Goal: Transaction & Acquisition: Obtain resource

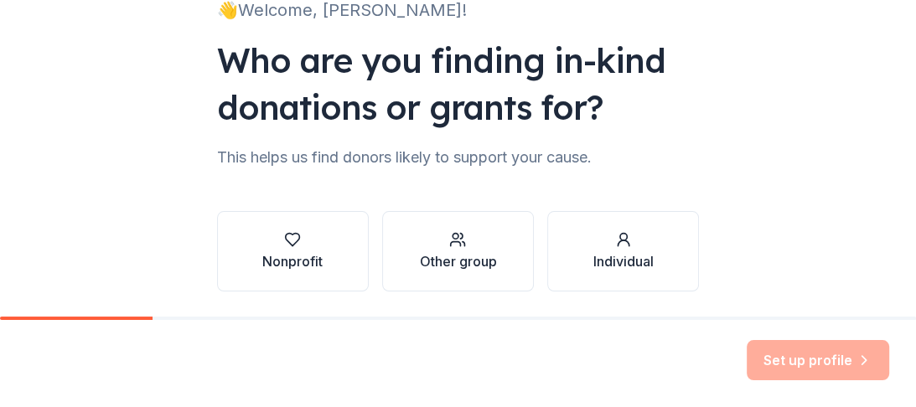
scroll to position [147, 0]
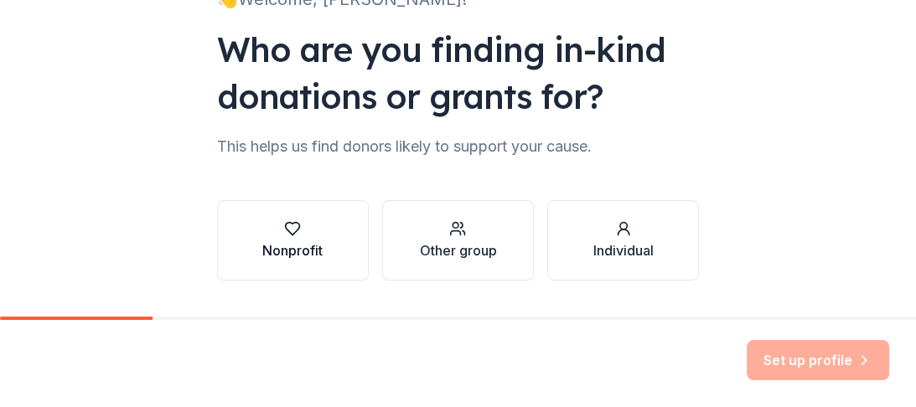
click at [285, 221] on icon "button" at bounding box center [292, 228] width 17 height 17
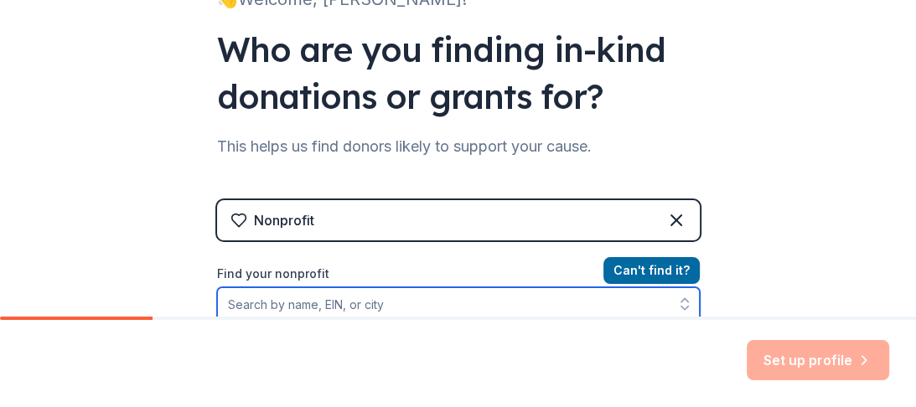
click at [406, 303] on input "Find your nonprofit" at bounding box center [458, 304] width 483 height 34
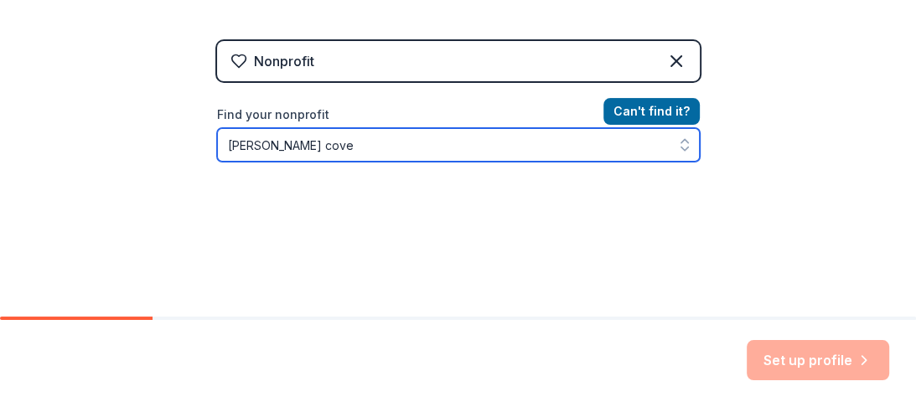
scroll to position [315, 0]
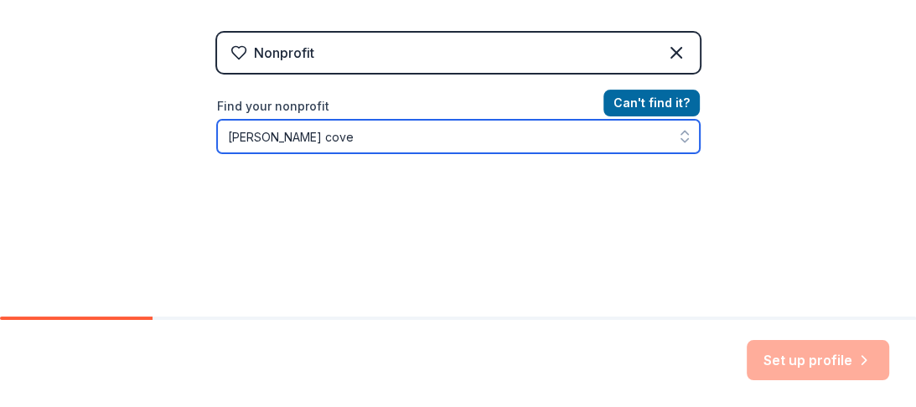
click at [248, 139] on input "katz cove" at bounding box center [458, 137] width 483 height 34
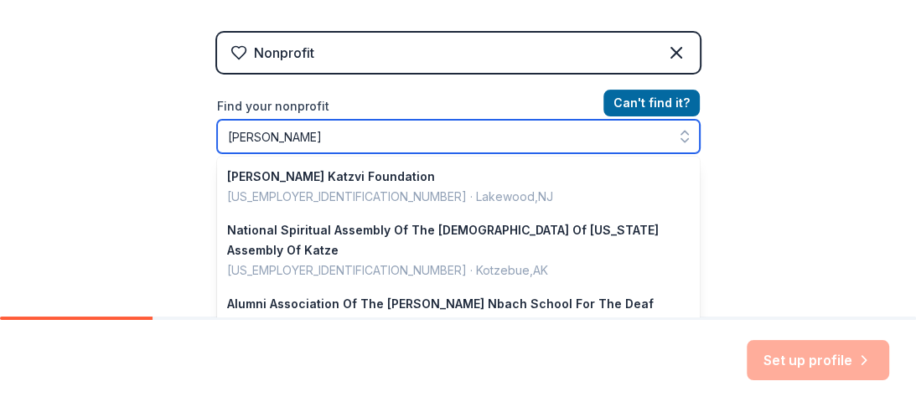
type input "katz Cove"
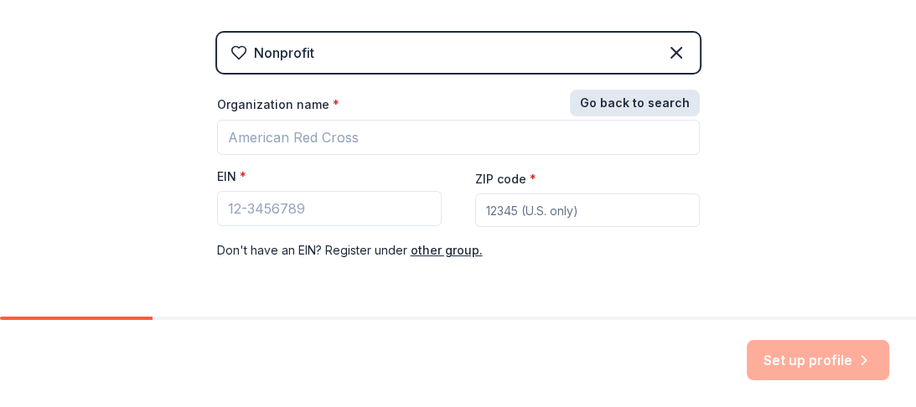
click at [633, 100] on button "Go back to search" at bounding box center [635, 103] width 130 height 27
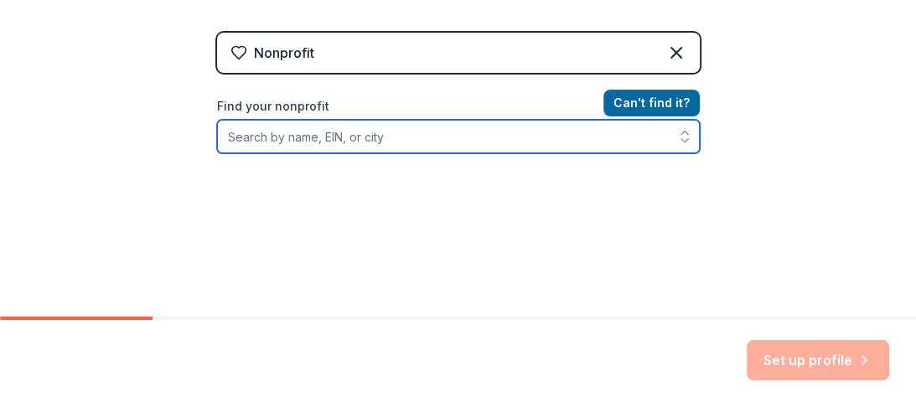
click at [392, 140] on input "Find your nonprofit" at bounding box center [458, 137] width 483 height 34
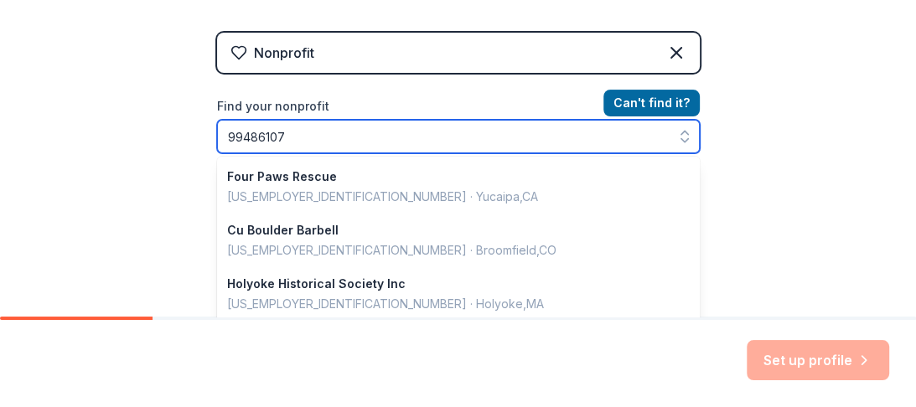
type input "994861071"
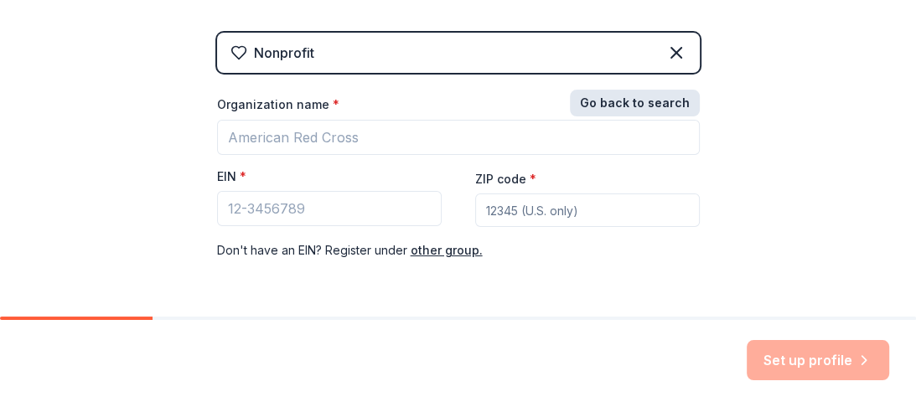
click at [660, 97] on button "Go back to search" at bounding box center [635, 103] width 130 height 27
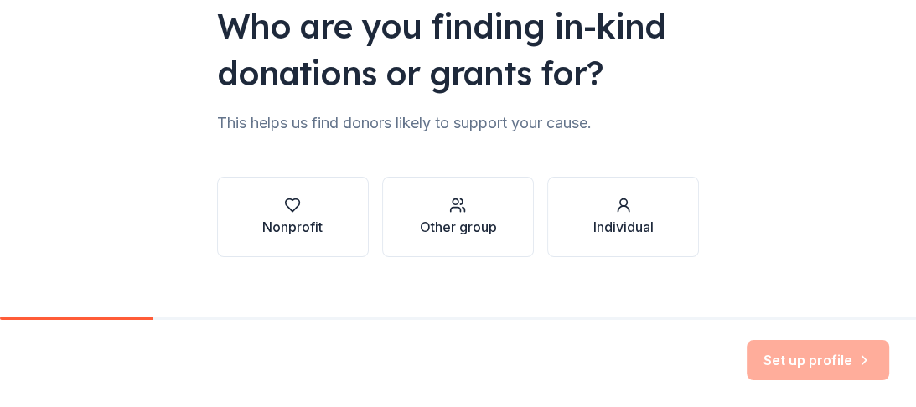
scroll to position [192, 0]
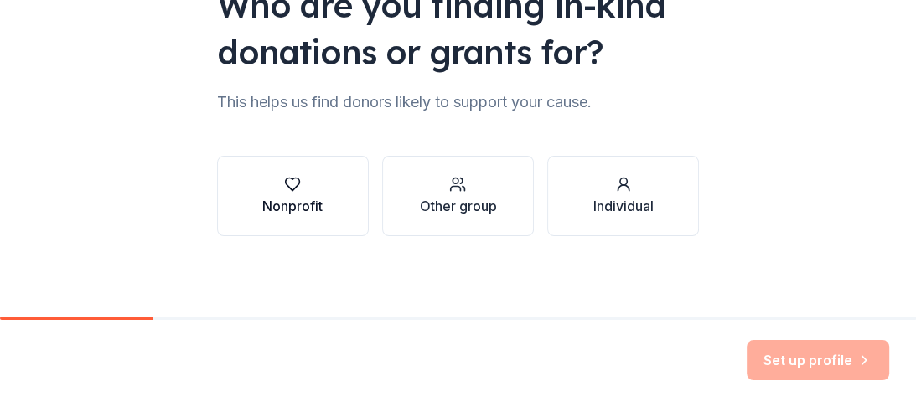
click at [287, 189] on icon "button" at bounding box center [293, 184] width 14 height 13
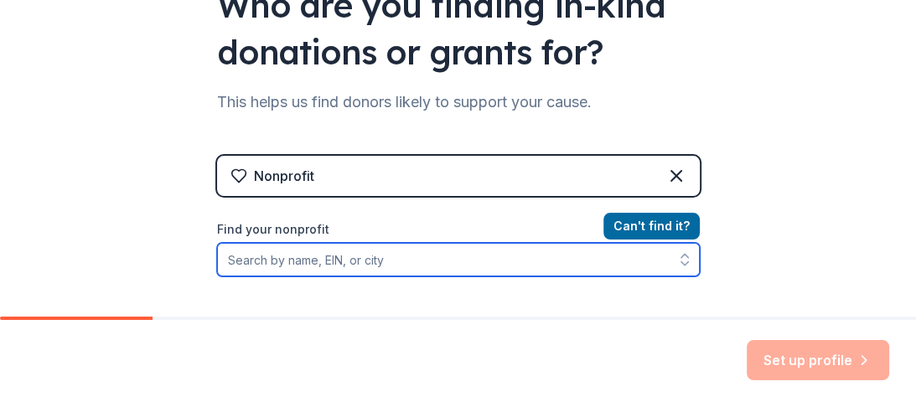
click at [401, 261] on input "Find your nonprofit" at bounding box center [458, 260] width 483 height 34
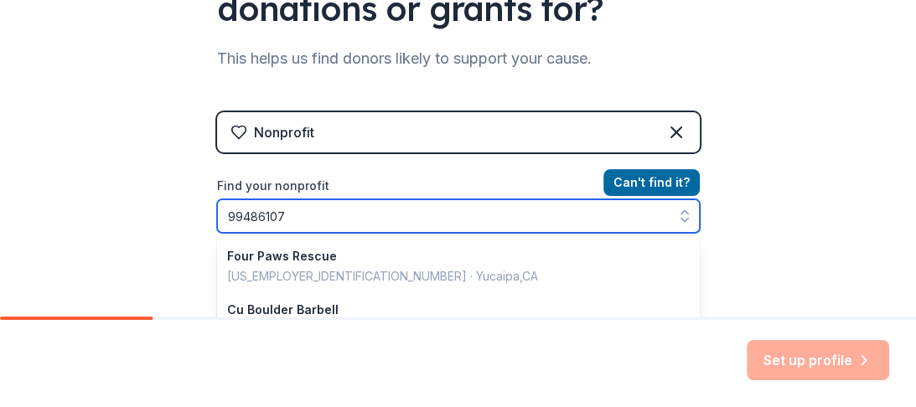
type input "994861071"
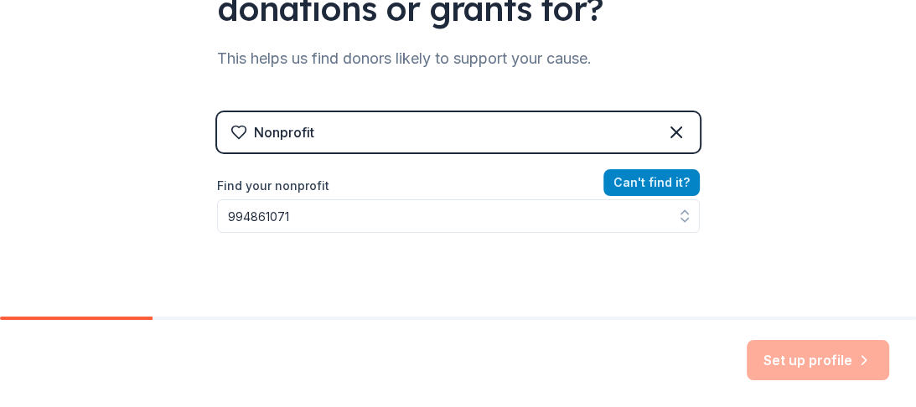
click at [675, 174] on button "Can ' t find it?" at bounding box center [651, 182] width 96 height 27
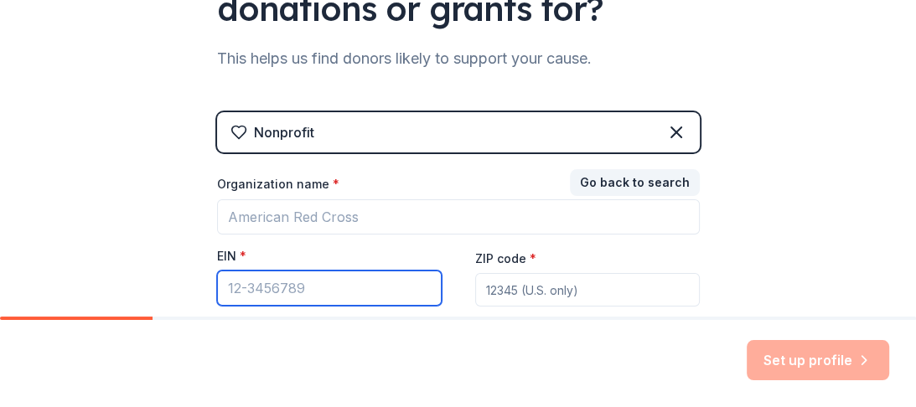
click at [312, 295] on input "EIN *" at bounding box center [329, 288] width 225 height 35
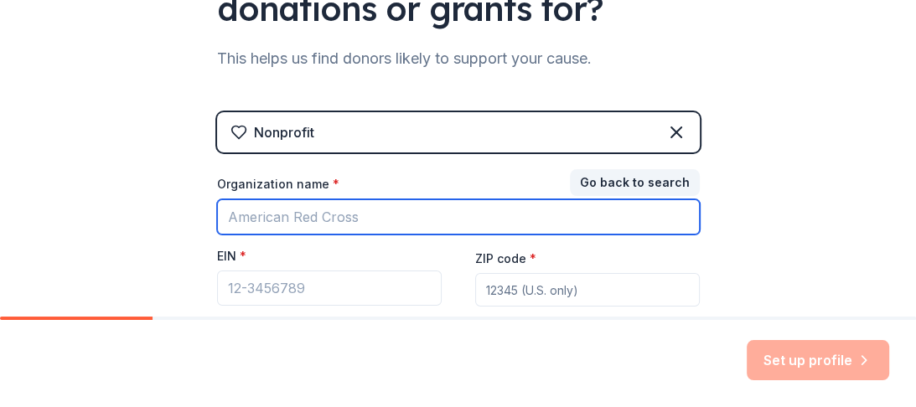
click at [299, 209] on input "Organization name *" at bounding box center [458, 216] width 483 height 35
type input "[PERSON_NAME] Cove"
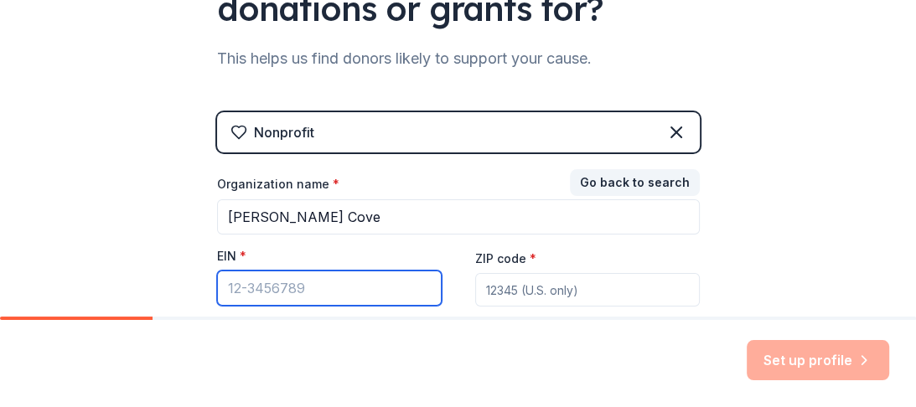
click at [255, 290] on input "EIN *" at bounding box center [329, 288] width 225 height 35
type input "[US_EMPLOYER_IDENTIFICATION_NUMBER]"
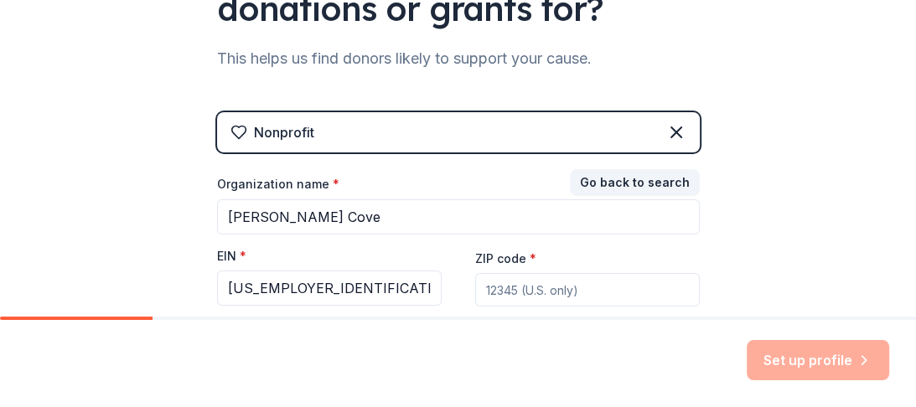
click at [534, 290] on input "ZIP code *" at bounding box center [587, 290] width 225 height 34
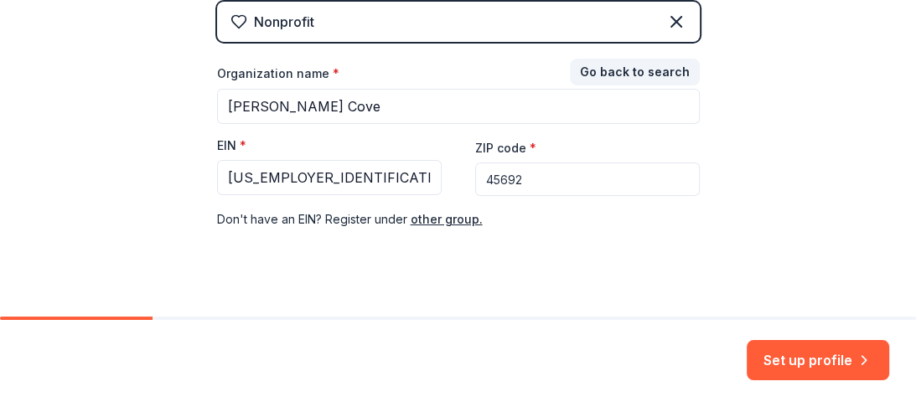
scroll to position [358, 0]
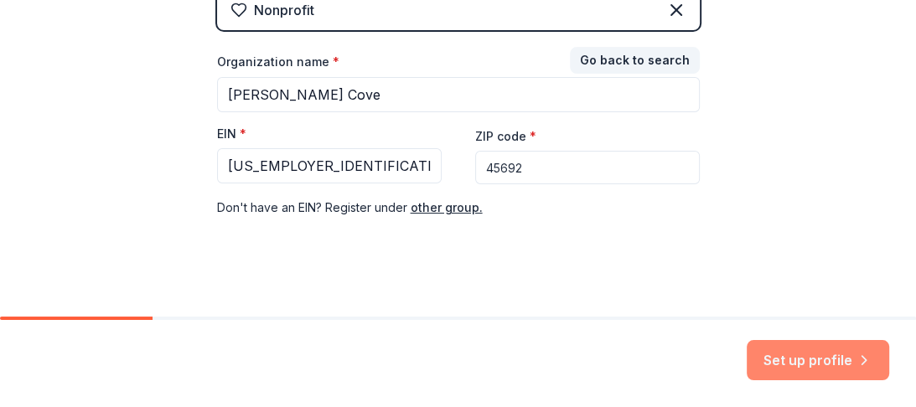
type input "45692"
click at [811, 355] on button "Set up profile" at bounding box center [818, 360] width 142 height 40
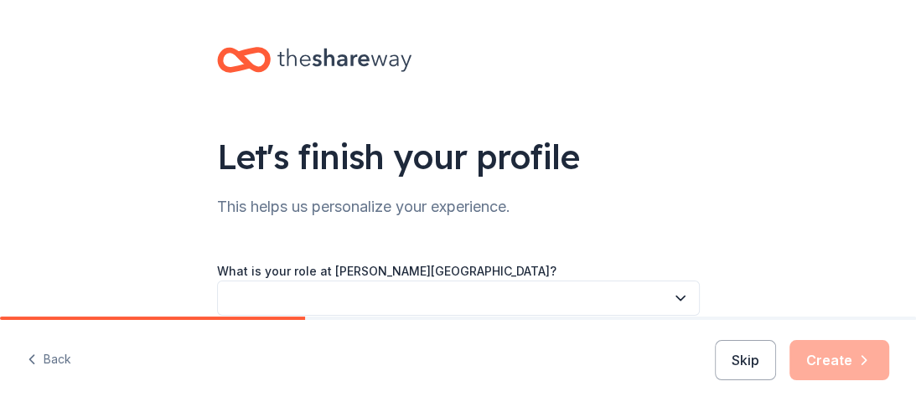
click at [675, 298] on icon "button" at bounding box center [680, 298] width 17 height 17
drag, startPoint x: 675, startPoint y: 298, endPoint x: 669, endPoint y: 142, distance: 156.0
click at [669, 142] on div "Let's finish your profile This helps us personalize your experience. What is yo…" at bounding box center [458, 273] width 536 height 547
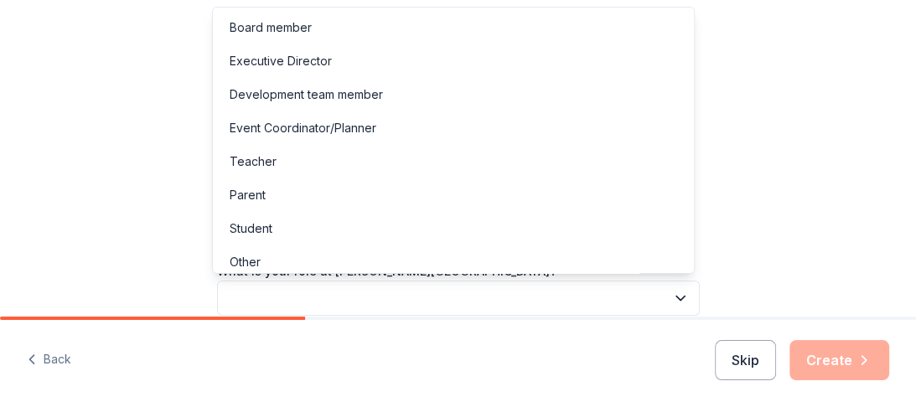
click at [674, 297] on icon "button" at bounding box center [680, 298] width 17 height 17
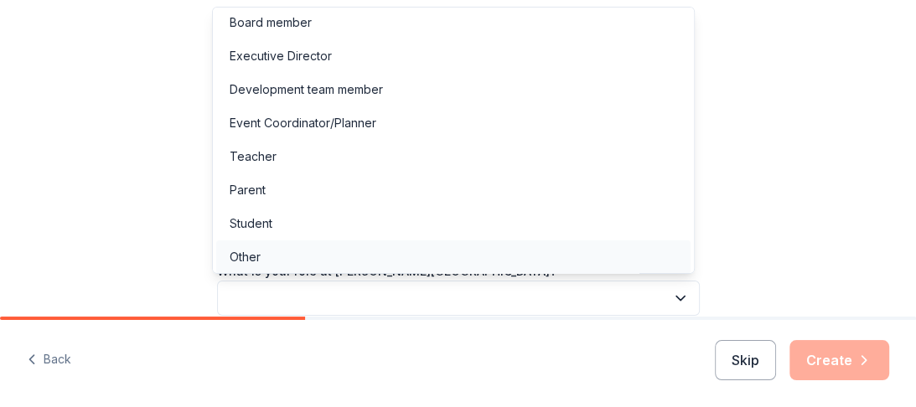
click at [509, 256] on div "Other" at bounding box center [453, 257] width 474 height 34
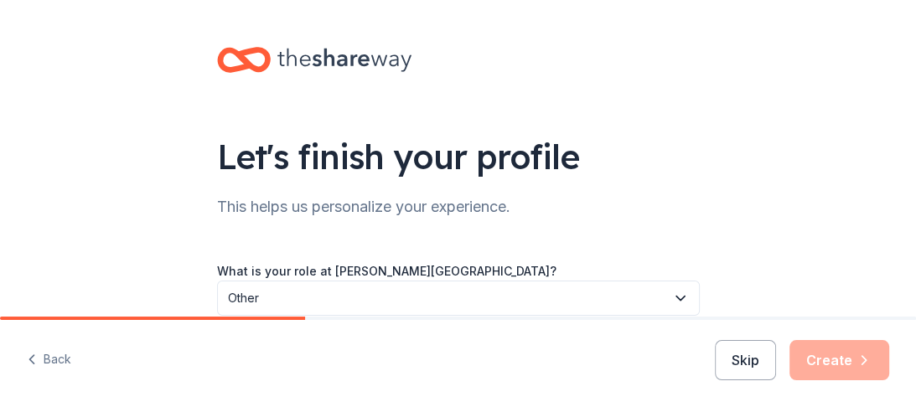
click at [825, 359] on div "Skip Create" at bounding box center [802, 360] width 174 height 40
click at [741, 360] on button "Skip" at bounding box center [745, 360] width 61 height 40
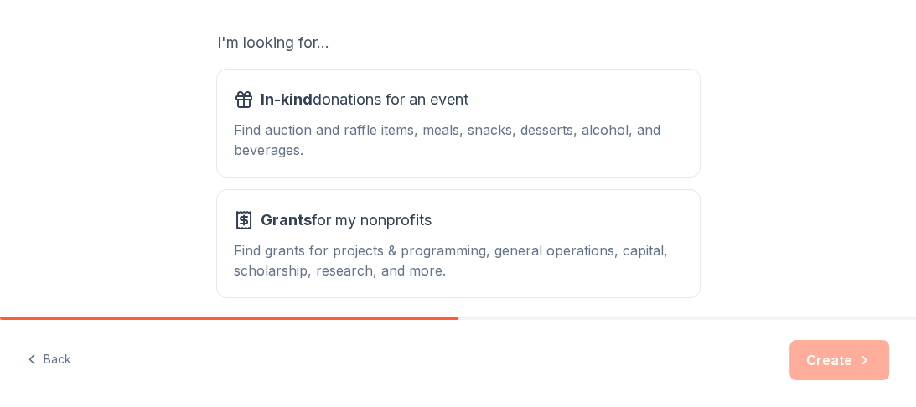
scroll to position [259, 0]
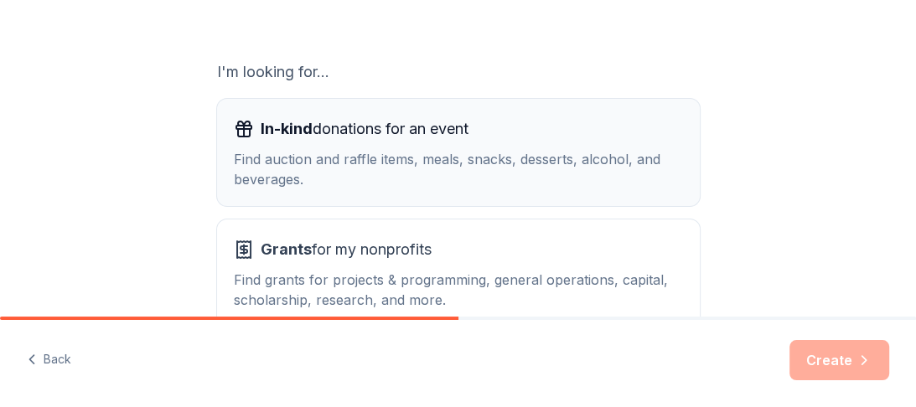
click at [492, 172] on div "Find auction and raffle items, meals, snacks, desserts, alcohol, and beverages." at bounding box center [458, 169] width 449 height 40
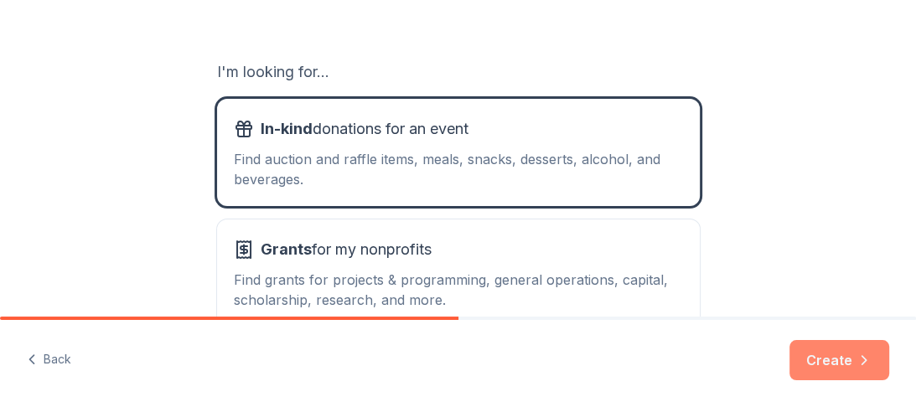
click at [820, 352] on button "Create" at bounding box center [839, 360] width 100 height 40
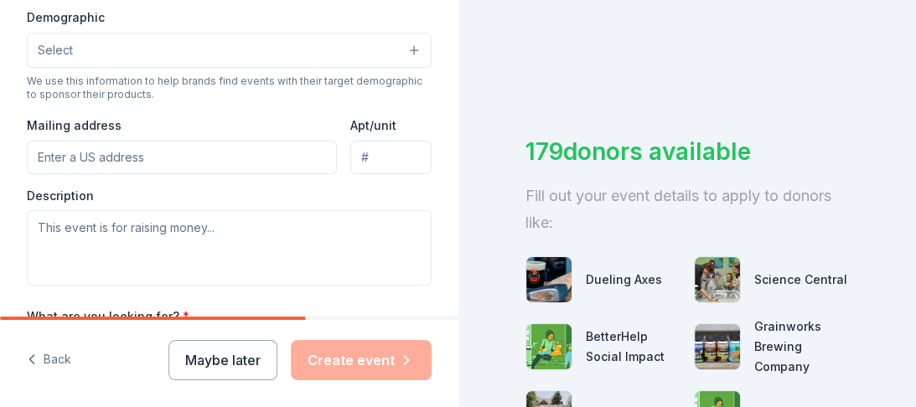
scroll to position [553, 0]
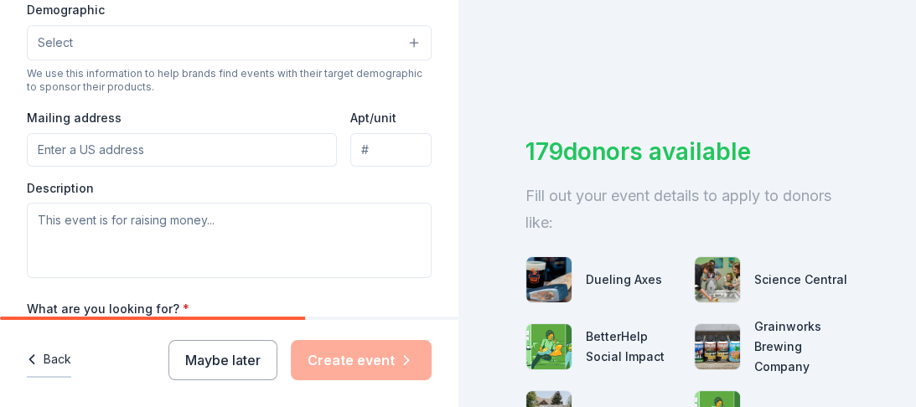
click at [33, 359] on icon "button" at bounding box center [31, 359] width 17 height 17
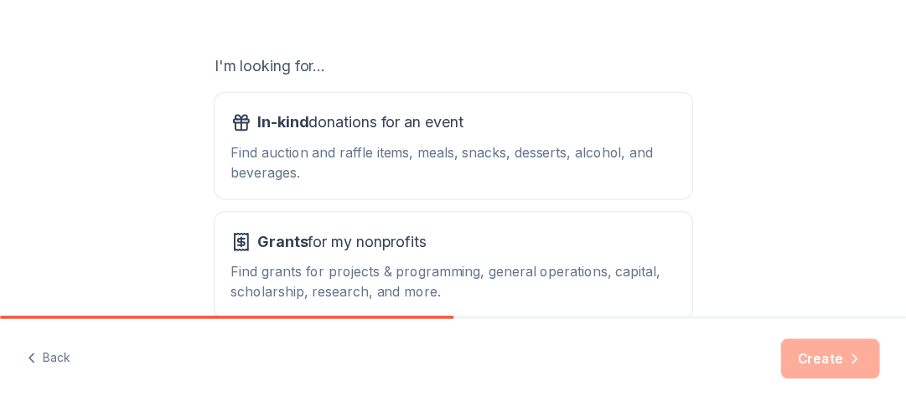
scroll to position [277, 0]
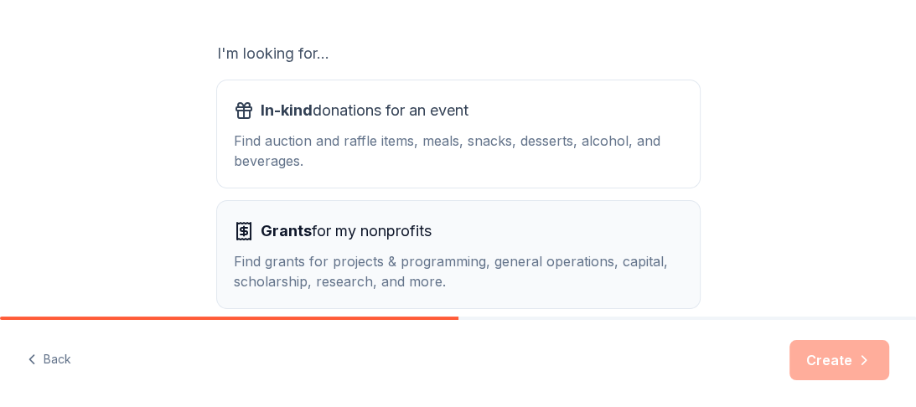
click at [459, 276] on div "Find grants for projects & programming, general operations, capital, scholarshi…" at bounding box center [458, 271] width 449 height 40
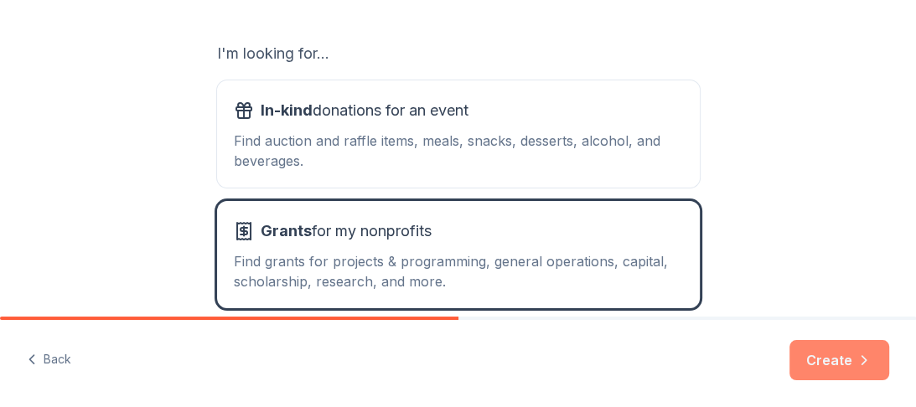
click at [835, 360] on button "Create" at bounding box center [839, 360] width 100 height 40
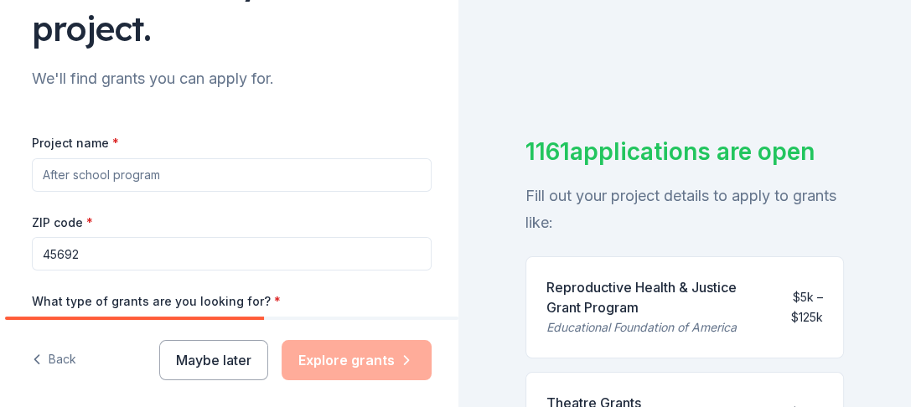
scroll to position [173, 0]
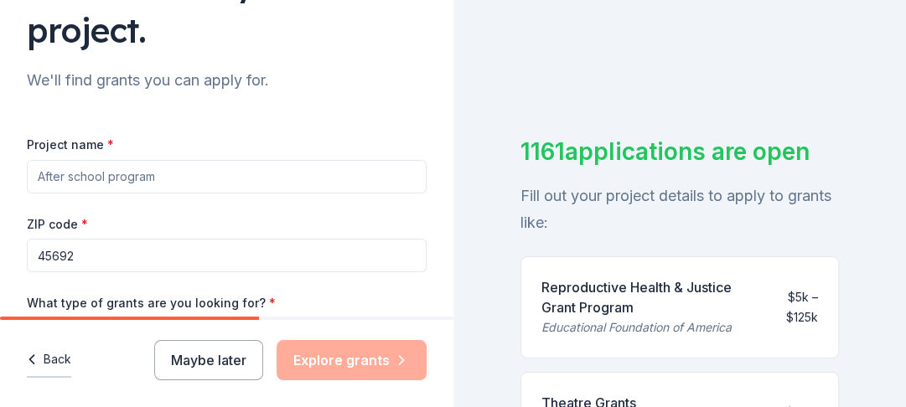
click at [45, 359] on button "Back" at bounding box center [49, 360] width 44 height 35
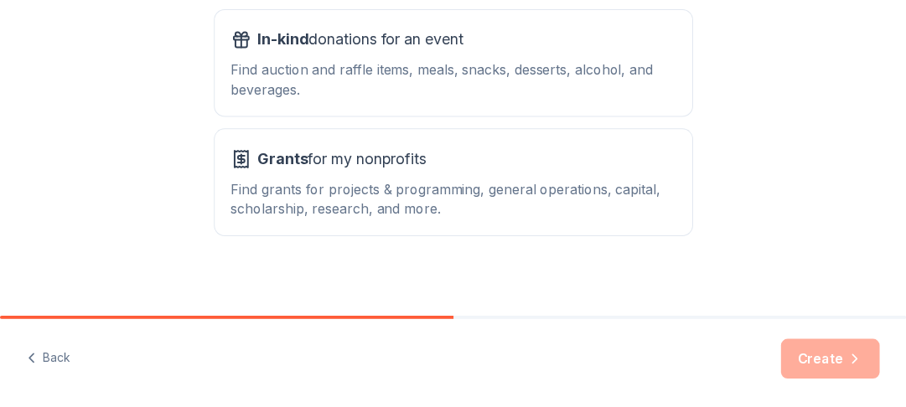
scroll to position [352, 0]
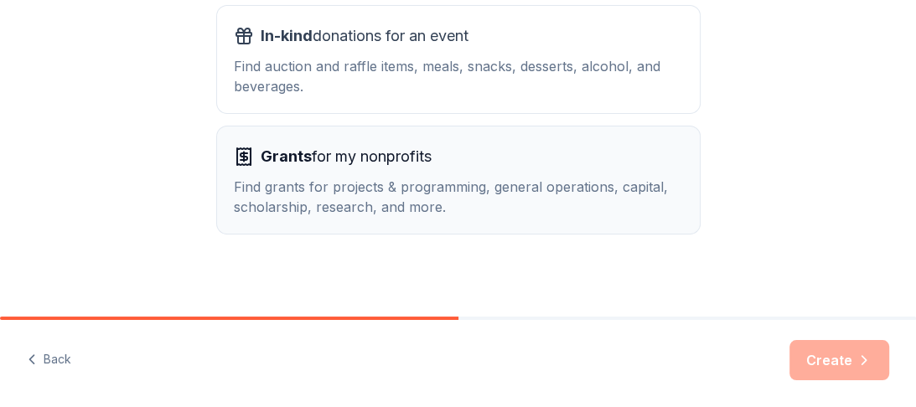
click at [385, 188] on div "Find grants for projects & programming, general operations, capital, scholarshi…" at bounding box center [458, 197] width 449 height 40
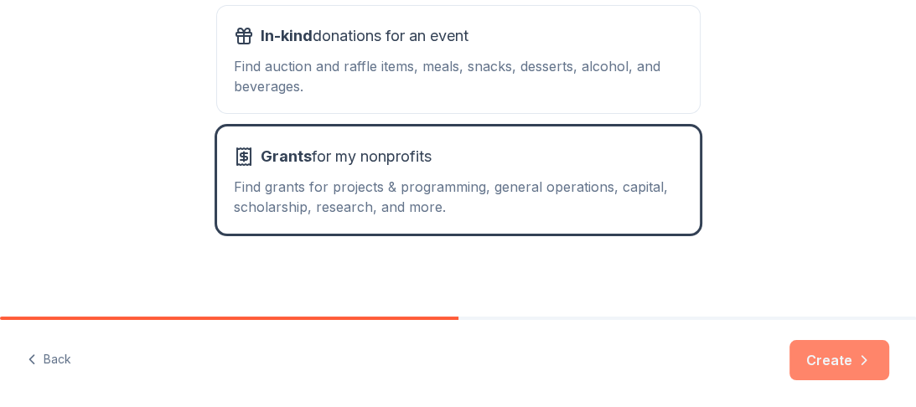
click at [850, 362] on button "Create" at bounding box center [839, 360] width 100 height 40
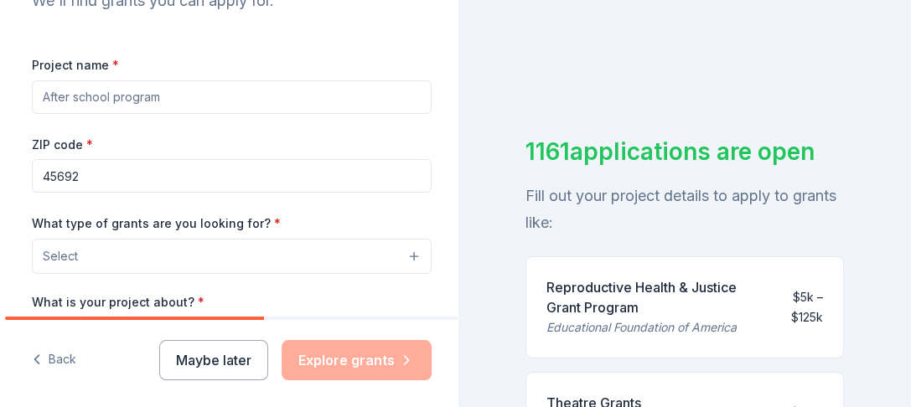
scroll to position [281, 0]
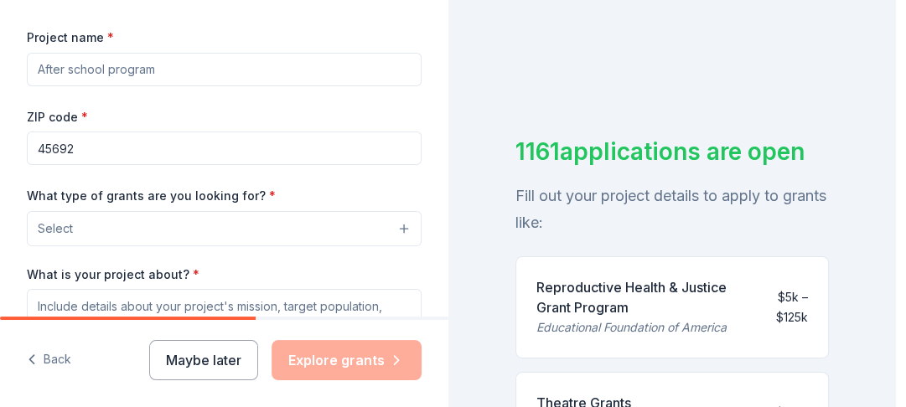
click at [399, 225] on button "Select" at bounding box center [224, 228] width 395 height 35
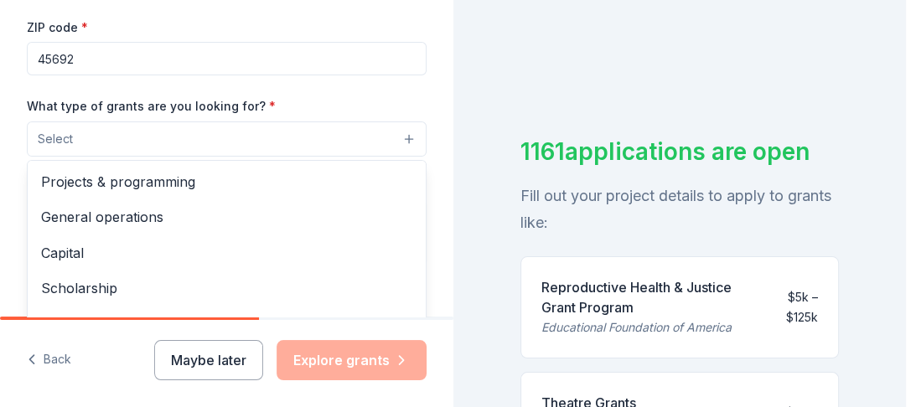
scroll to position [395, 0]
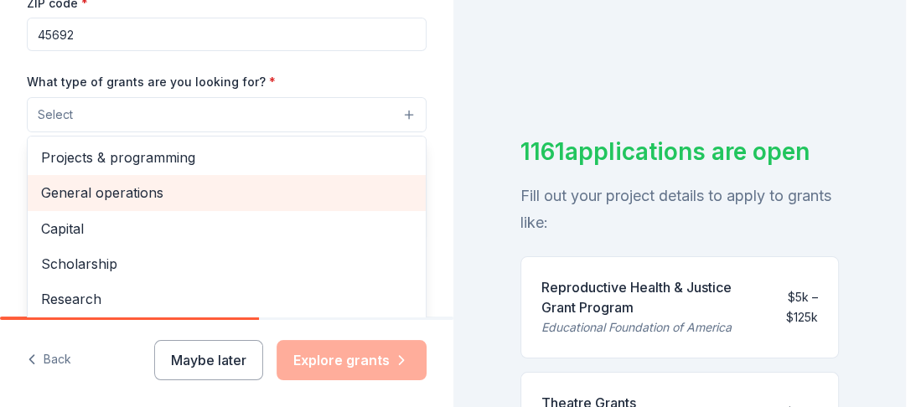
click at [186, 188] on span "General operations" at bounding box center [226, 193] width 371 height 22
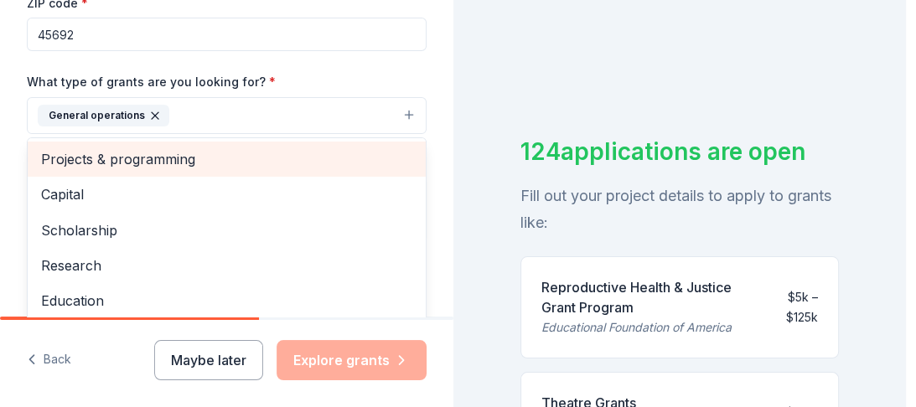
click at [165, 155] on span "Projects & programming" at bounding box center [226, 159] width 371 height 22
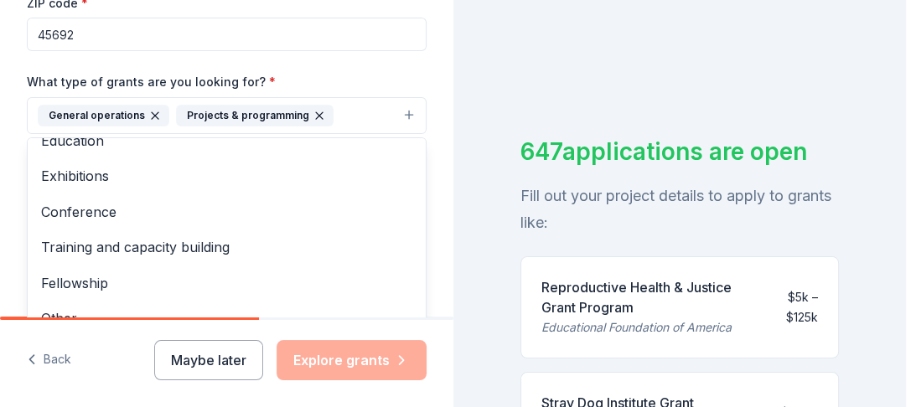
scroll to position [127, 0]
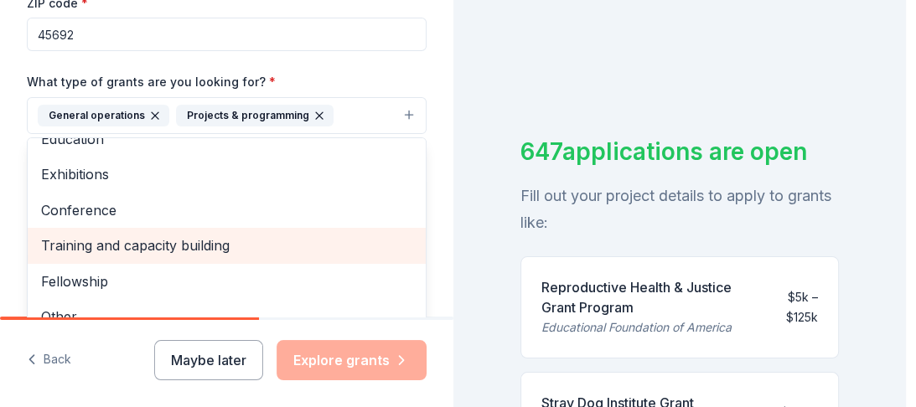
click at [231, 240] on span "Training and capacity building" at bounding box center [226, 246] width 371 height 22
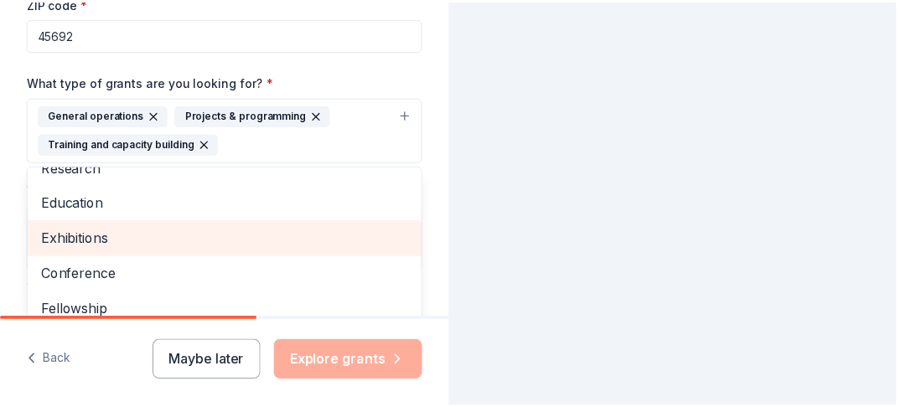
scroll to position [90, 0]
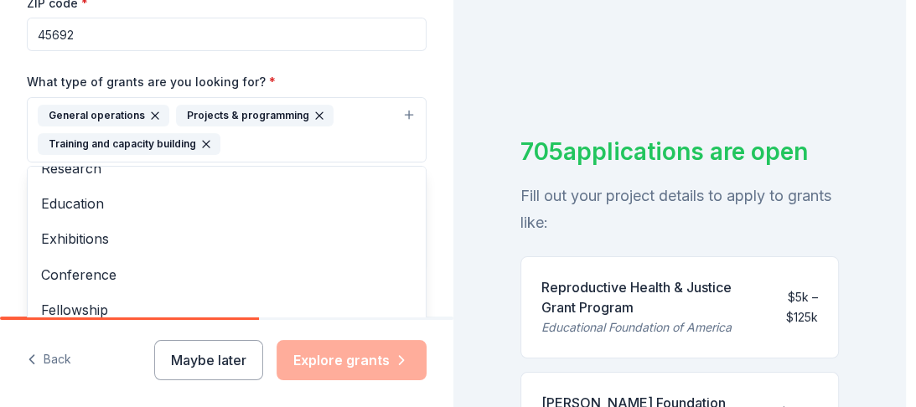
click at [347, 359] on div "Tell us about your project. We'll find grants you can apply for. Project name *…" at bounding box center [226, 203] width 453 height 407
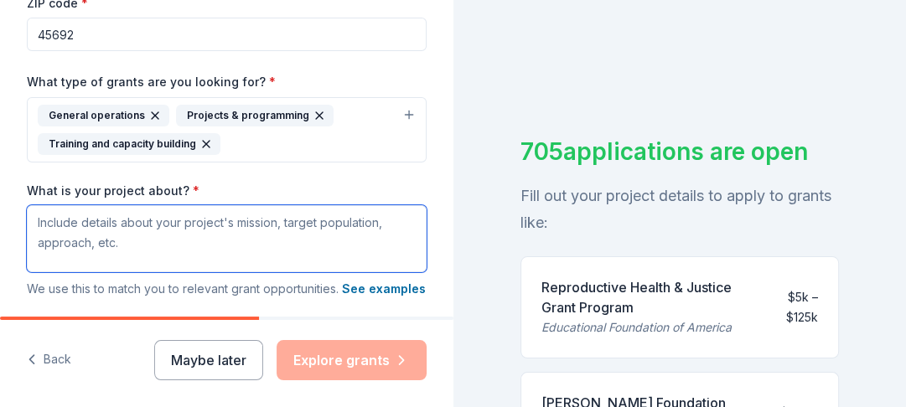
click at [118, 228] on textarea "What is your project about? *" at bounding box center [227, 238] width 400 height 67
type textarea "a"
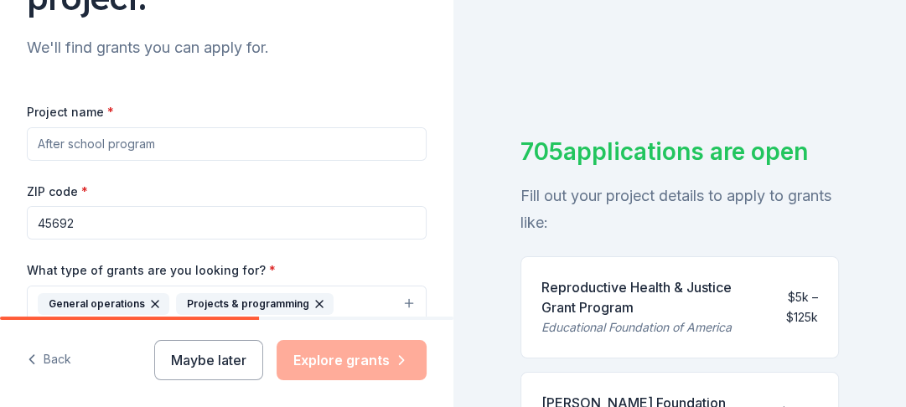
scroll to position [204, 0]
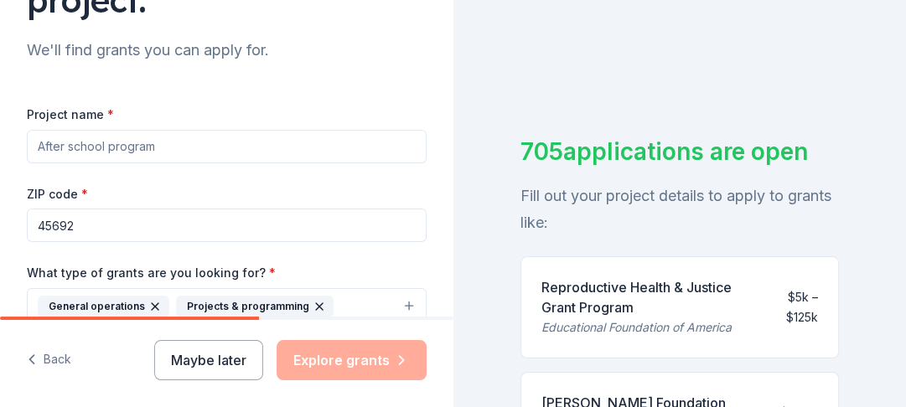
type textarea "cats and victims"
click at [166, 148] on input "Project name *" at bounding box center [227, 147] width 400 height 34
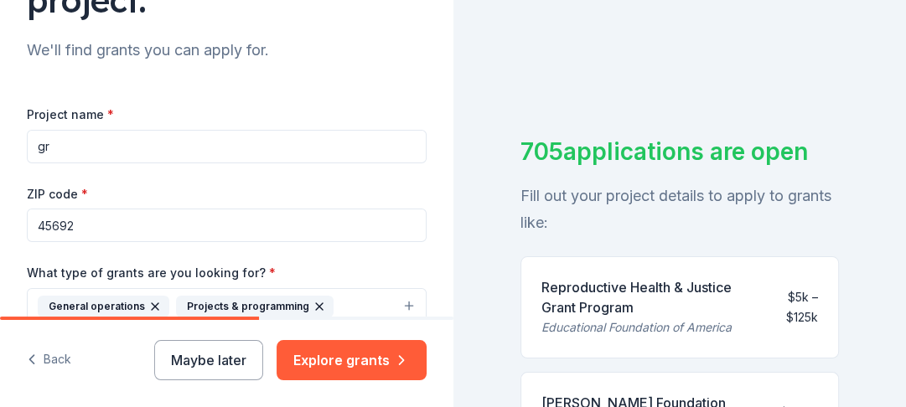
type input "g"
type input "m"
type input "a"
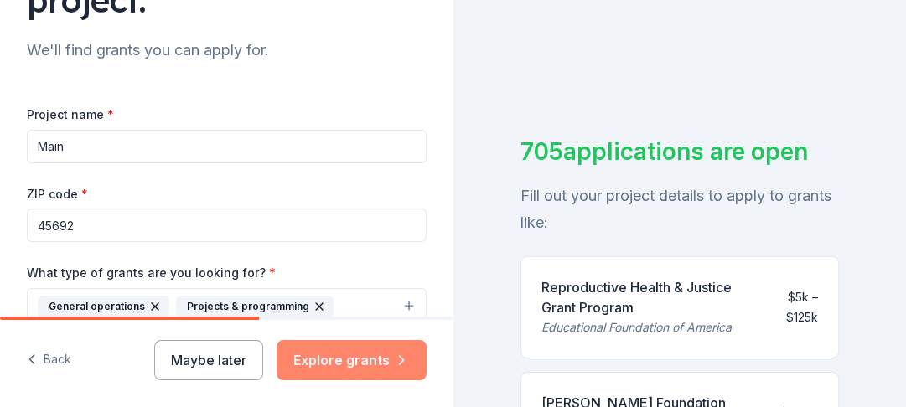
type input "Main"
click at [364, 350] on button "Explore grants" at bounding box center [351, 360] width 150 height 40
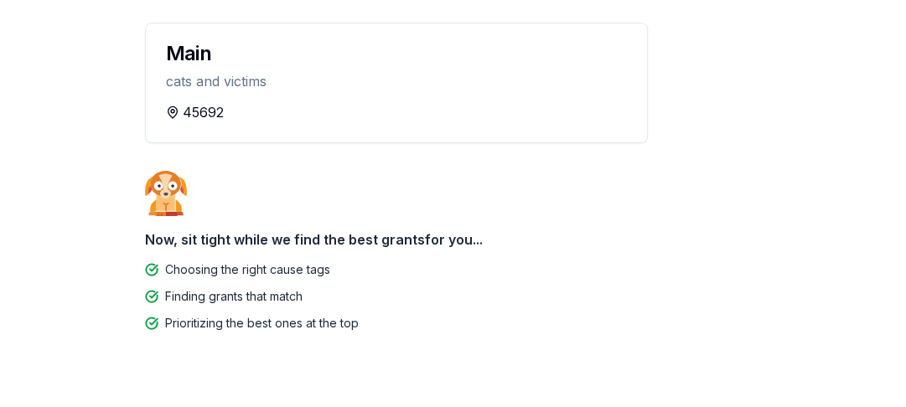
scroll to position [187, 0]
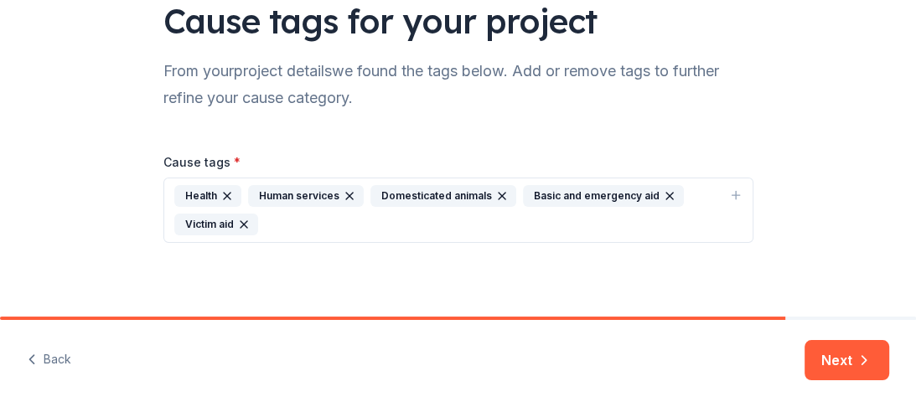
scroll to position [141, 0]
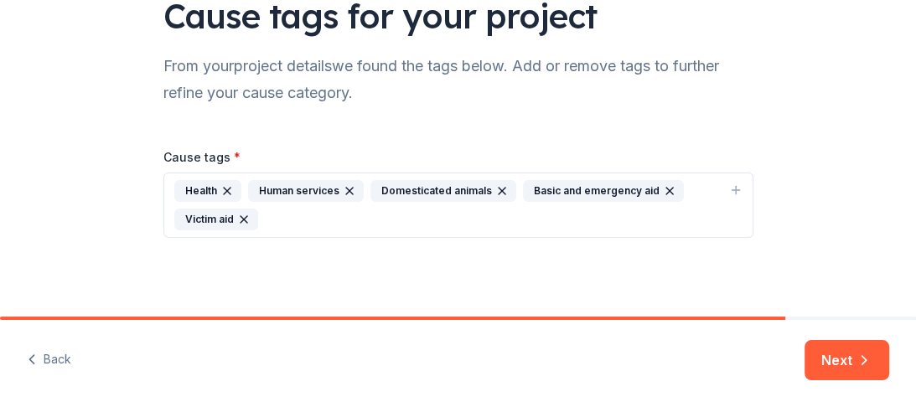
click at [343, 184] on icon "button" at bounding box center [349, 190] width 13 height 13
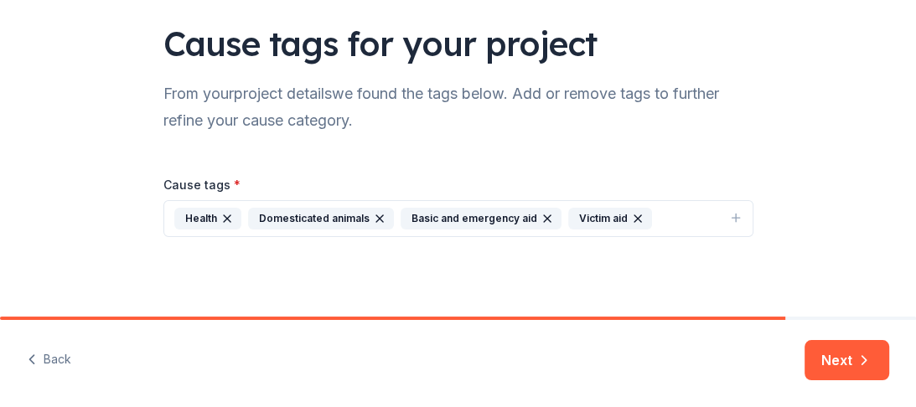
click at [292, 218] on div "Domesticated animals" at bounding box center [321, 219] width 146 height 22
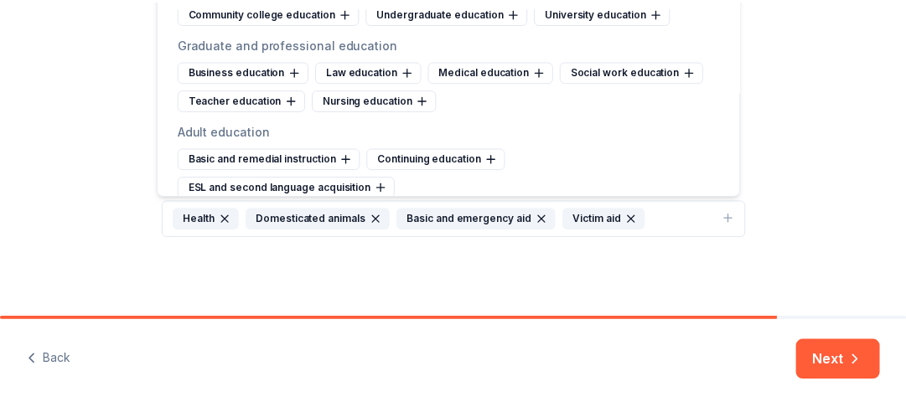
scroll to position [1019, 0]
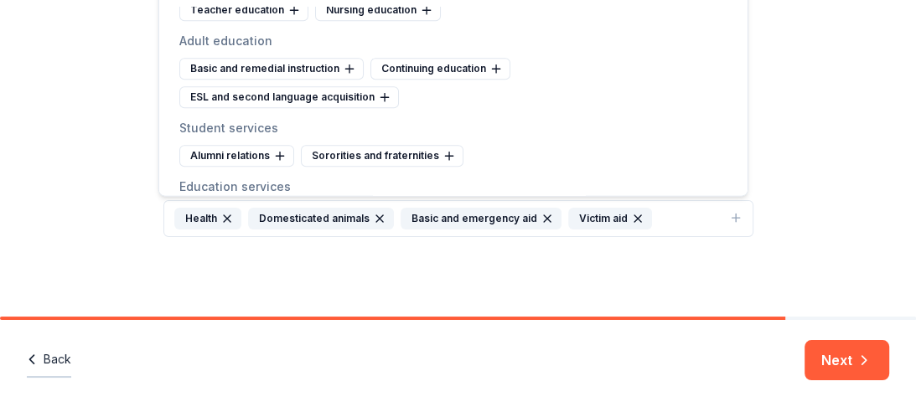
click at [49, 353] on button "Back" at bounding box center [49, 360] width 44 height 35
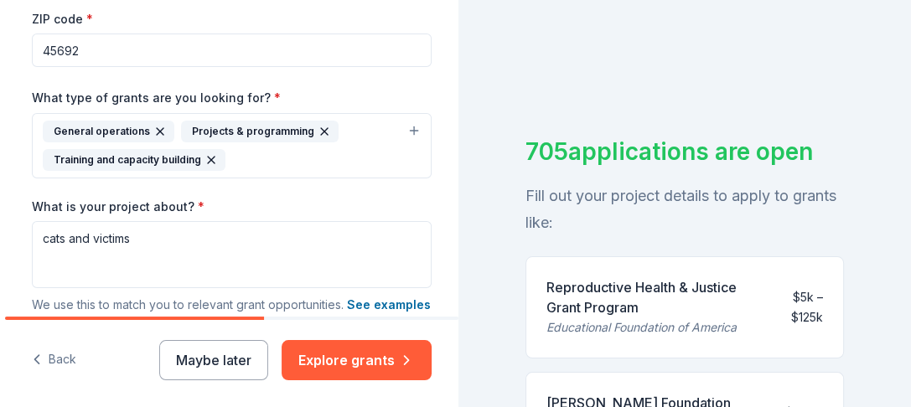
scroll to position [404, 0]
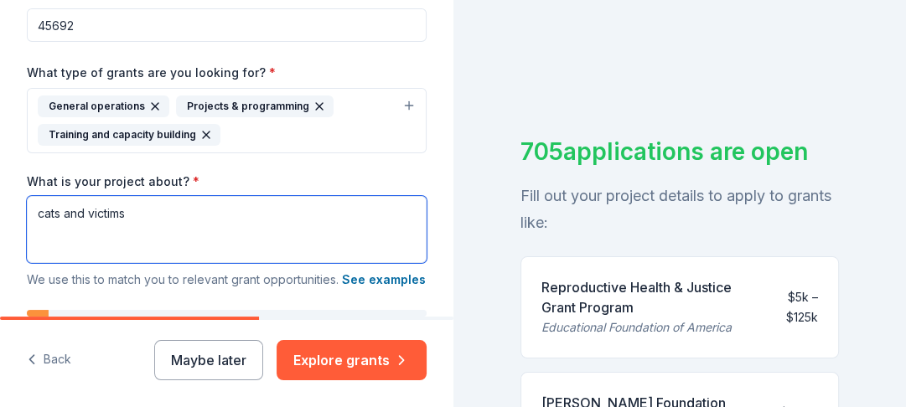
click at [134, 215] on textarea "cats and victims" at bounding box center [227, 229] width 400 height 67
type textarea "c"
click at [217, 214] on textarea "cats homless hungry victimes oif crime" at bounding box center [227, 229] width 400 height 67
click at [194, 211] on textarea "cats homless hungry victimes of crime" at bounding box center [227, 229] width 400 height 67
click at [80, 214] on textarea "cats homless hungry victims of crime" at bounding box center [227, 229] width 400 height 67
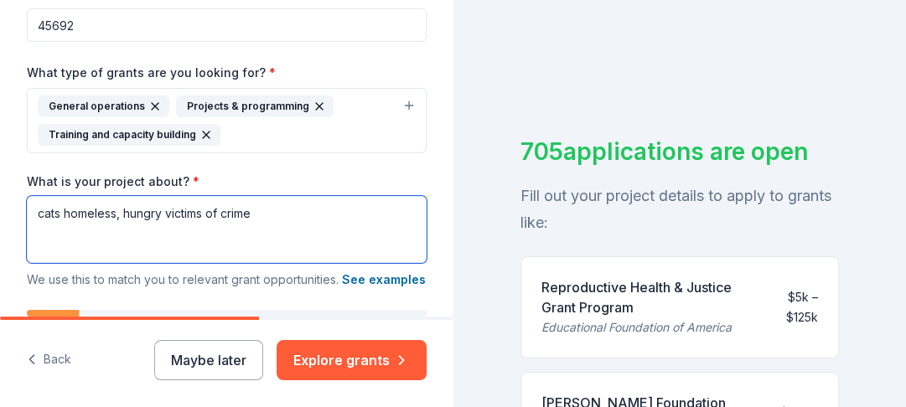
click at [58, 214] on textarea "cats homeless, hungry victims of crime" at bounding box center [227, 229] width 400 height 67
click at [166, 212] on textarea "cats, homeless, hungry victims of crime" at bounding box center [227, 229] width 400 height 67
click at [265, 212] on textarea "cats, homeless, hungry, victims of crime" at bounding box center [227, 229] width 400 height 67
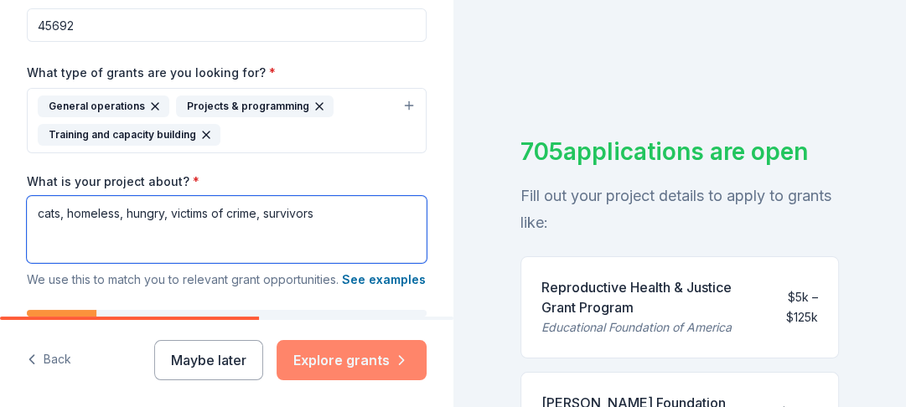
type textarea "cats, homeless, hungry, victims of crime, survivors"
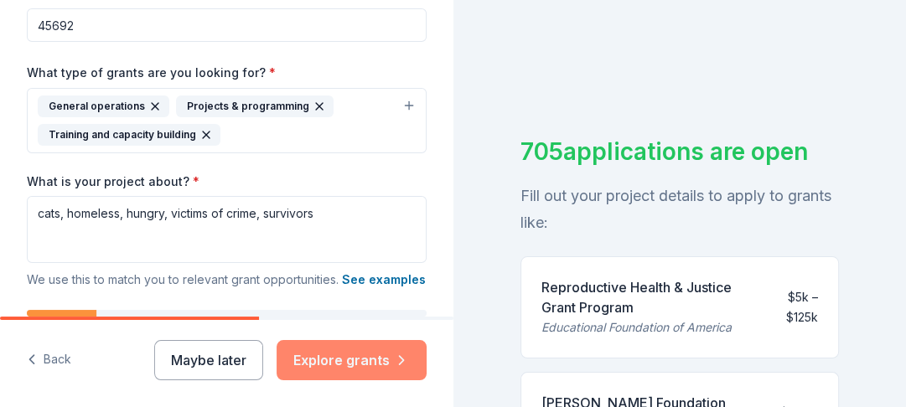
click at [343, 377] on button "Explore grants" at bounding box center [351, 360] width 150 height 40
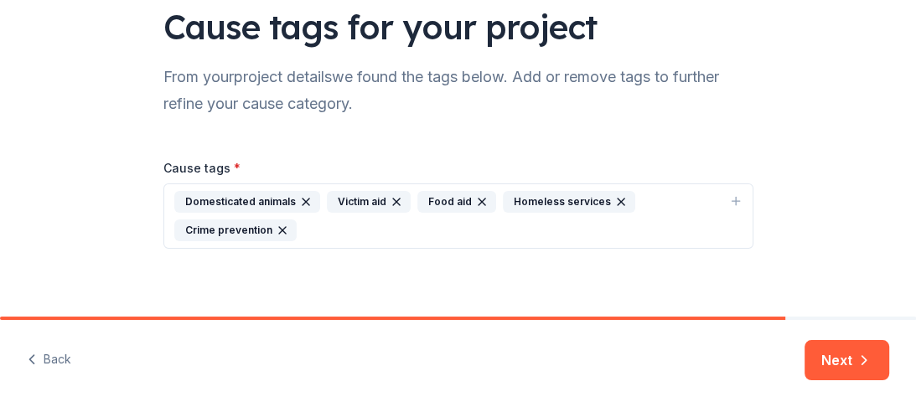
scroll to position [131, 0]
click at [542, 201] on div "Homeless services" at bounding box center [569, 201] width 132 height 22
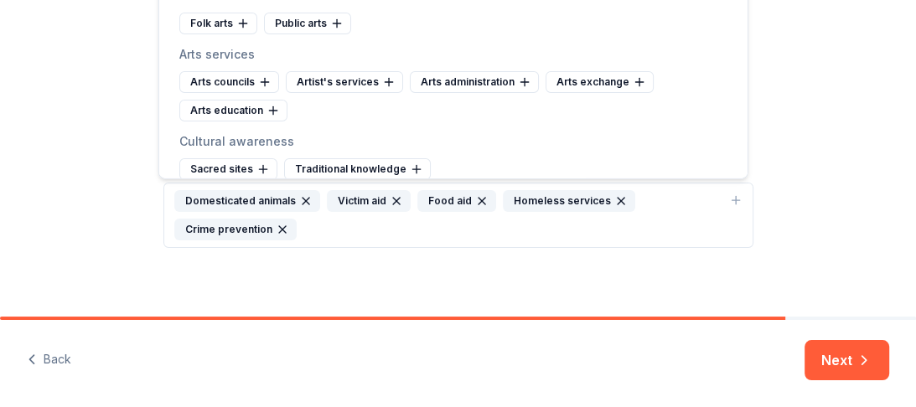
click at [390, 197] on icon "button" at bounding box center [396, 200] width 13 height 13
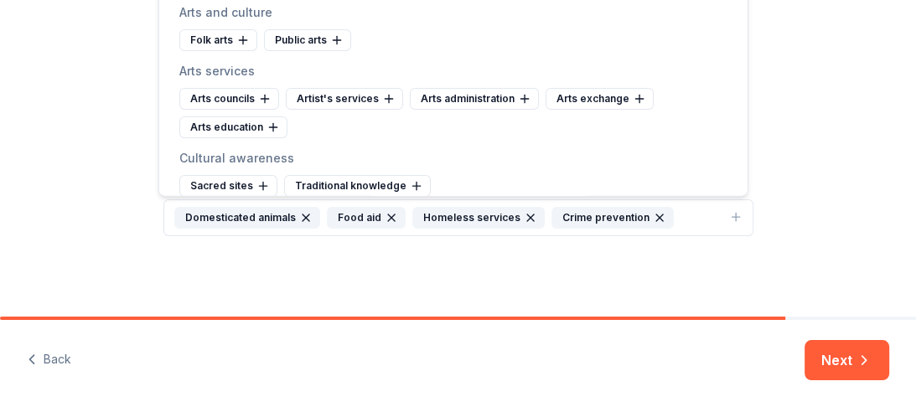
scroll to position [113, 0]
click at [824, 361] on button "Next" at bounding box center [846, 360] width 85 height 40
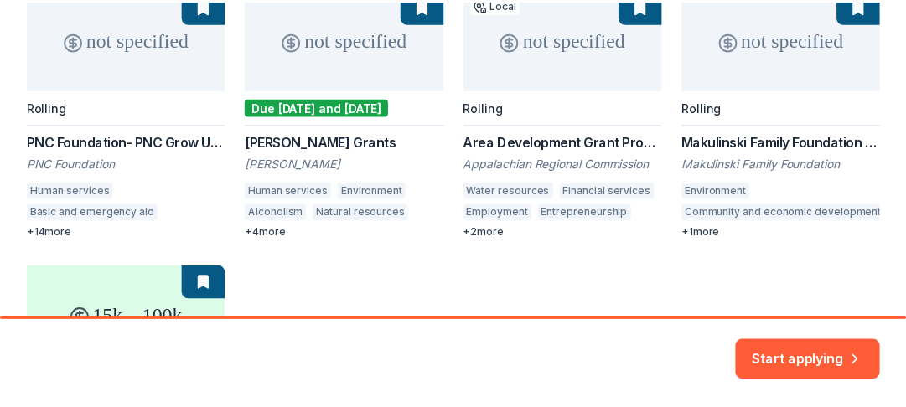
scroll to position [285, 0]
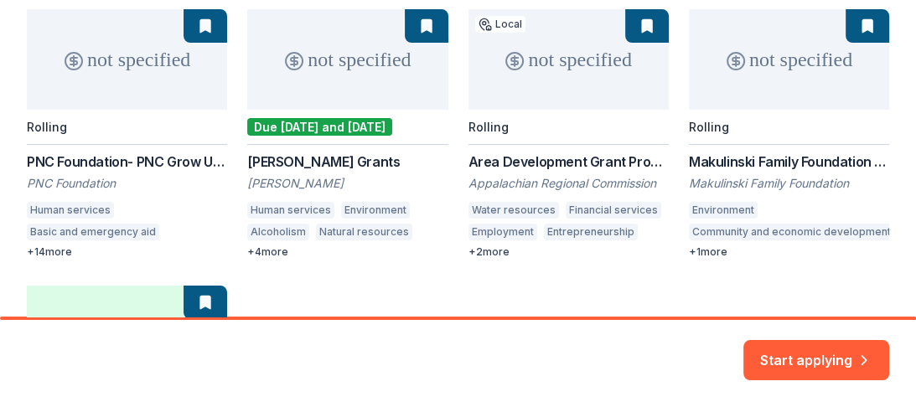
click at [94, 189] on div "not specified Rolling PNC Foundation- PNC Grow Up Great PNC Foundation Human se…" at bounding box center [458, 272] width 862 height 526
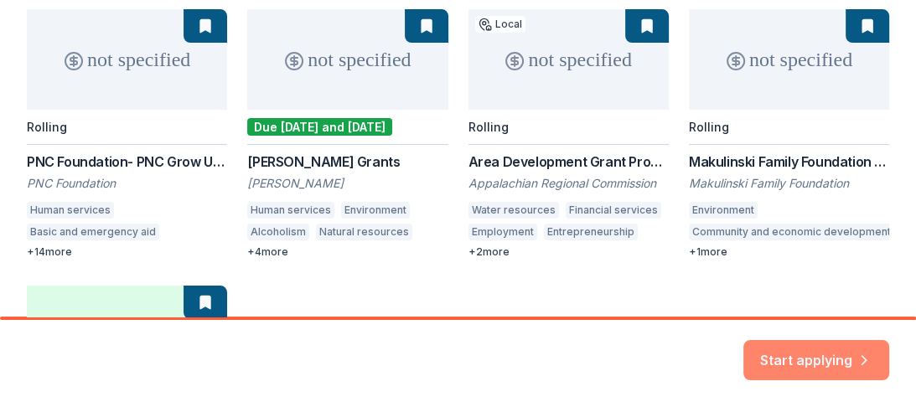
click at [801, 359] on button "Start applying" at bounding box center [816, 350] width 146 height 40
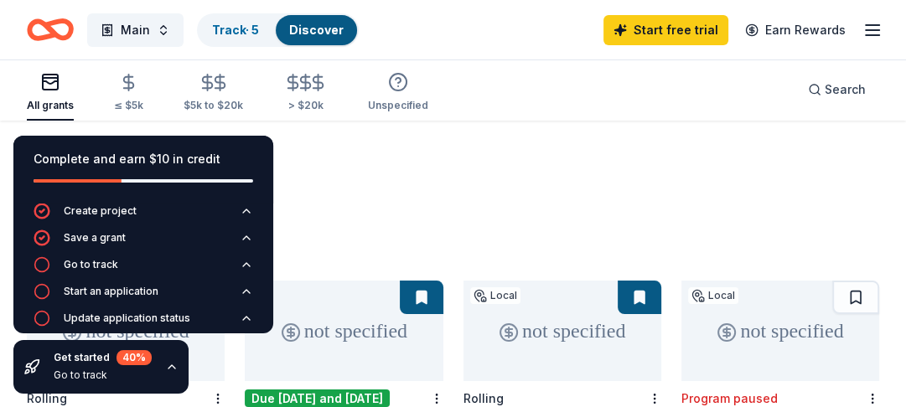
scroll to position [26, 0]
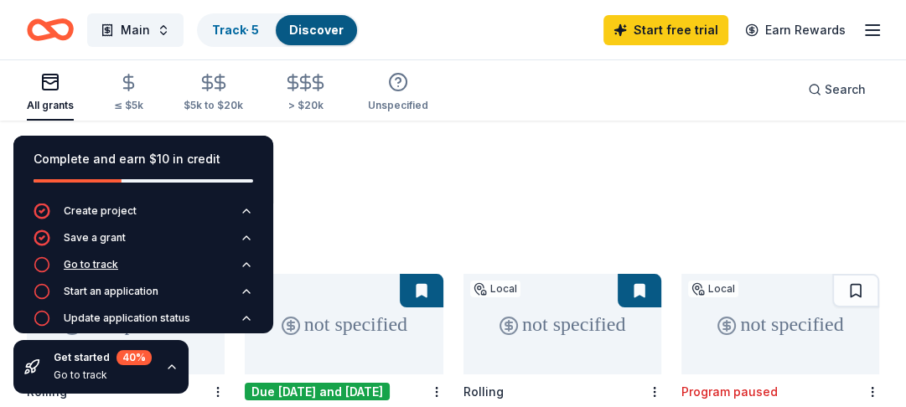
click at [42, 261] on icon "button" at bounding box center [42, 264] width 17 height 17
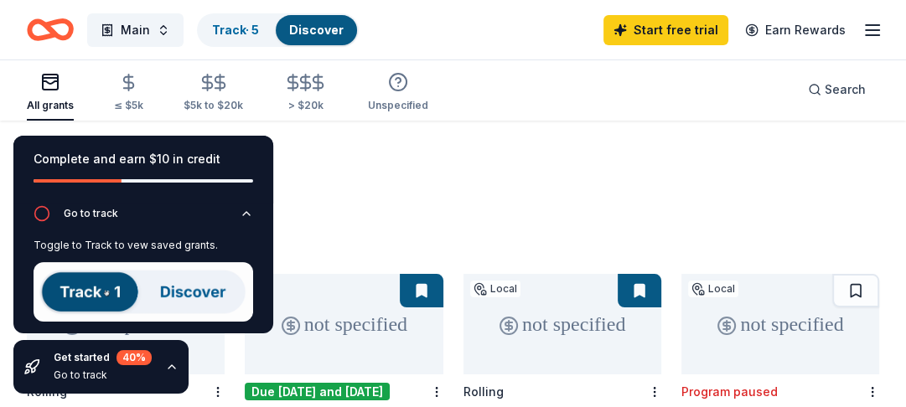
scroll to position [57, 0]
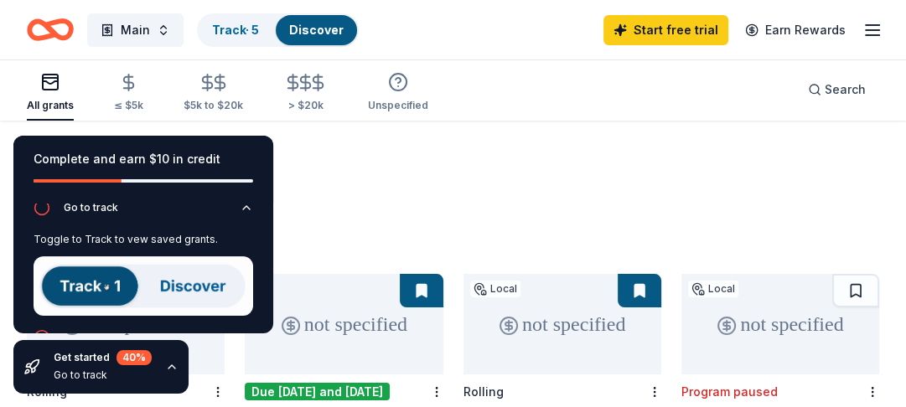
click at [188, 285] on img at bounding box center [144, 285] width 220 height 59
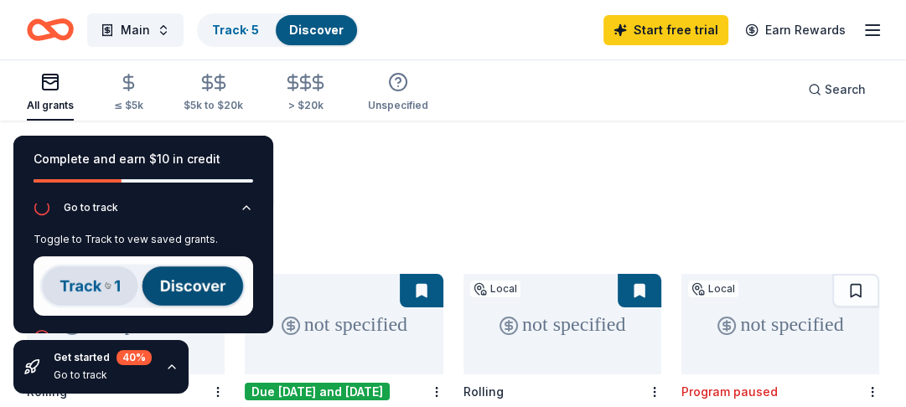
click at [323, 23] on link "Discover" at bounding box center [316, 30] width 54 height 14
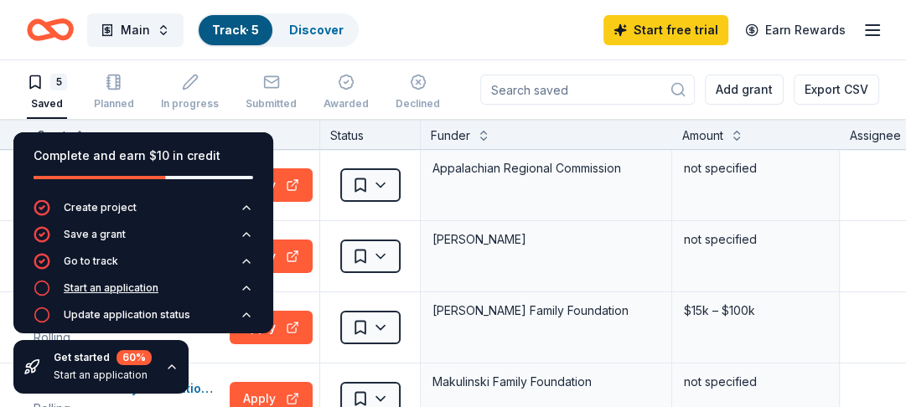
click at [142, 282] on div "Start an application" at bounding box center [111, 288] width 95 height 13
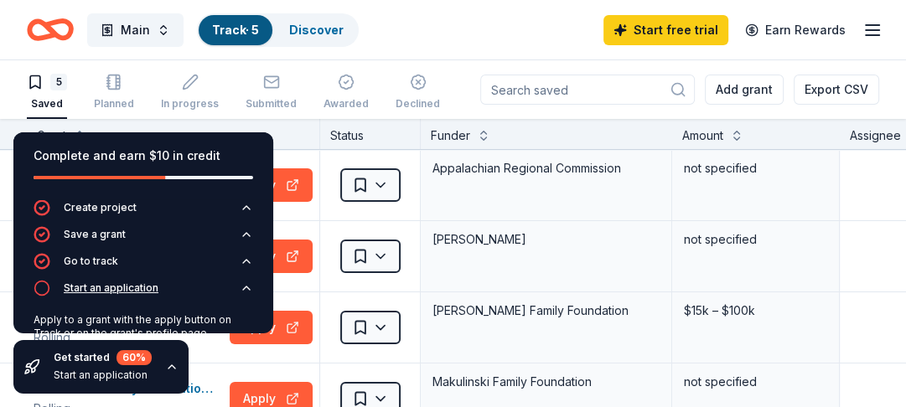
click at [98, 288] on div "Start an application" at bounding box center [111, 288] width 95 height 13
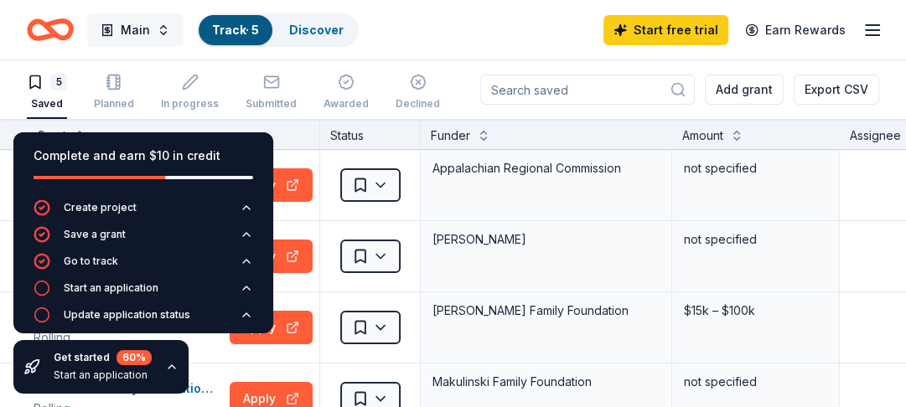
click at [158, 34] on button "Main" at bounding box center [135, 30] width 96 height 34
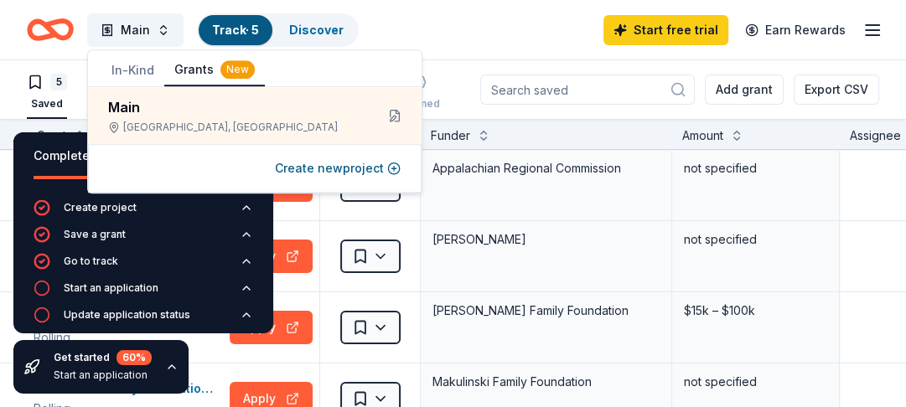
click at [231, 30] on link "Track · 5" at bounding box center [235, 30] width 47 height 14
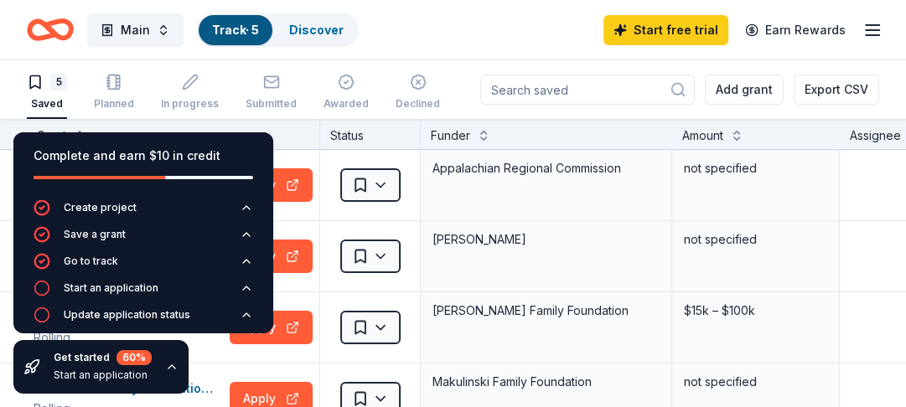
click at [231, 30] on link "Track · 5" at bounding box center [235, 30] width 47 height 14
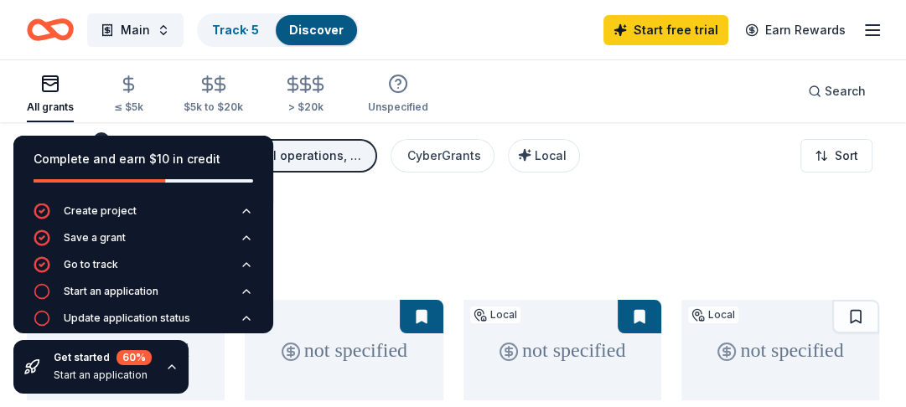
scroll to position [17, 0]
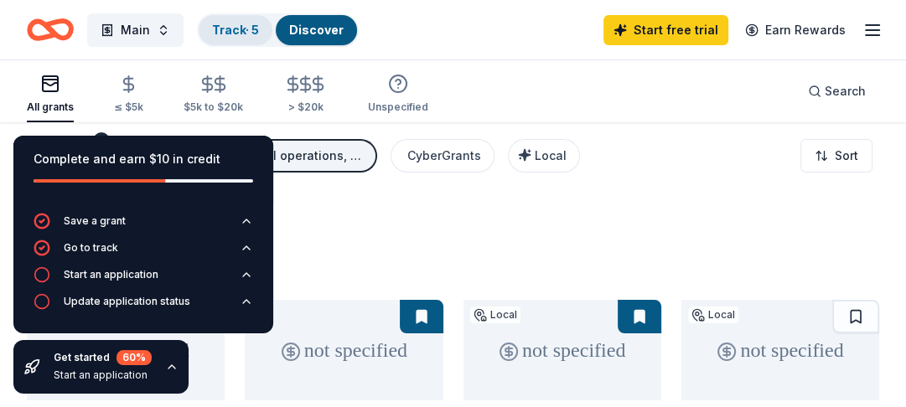
click at [245, 28] on link "Track · 5" at bounding box center [235, 30] width 47 height 14
click at [97, 271] on div "Start an application" at bounding box center [111, 274] width 95 height 13
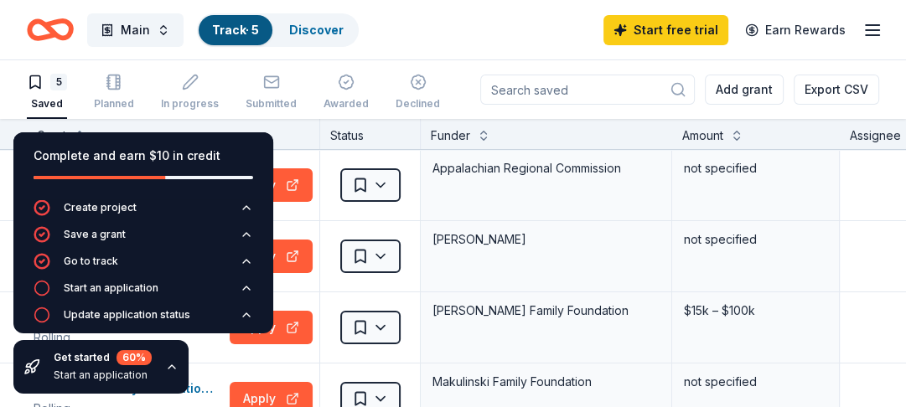
scroll to position [13, 0]
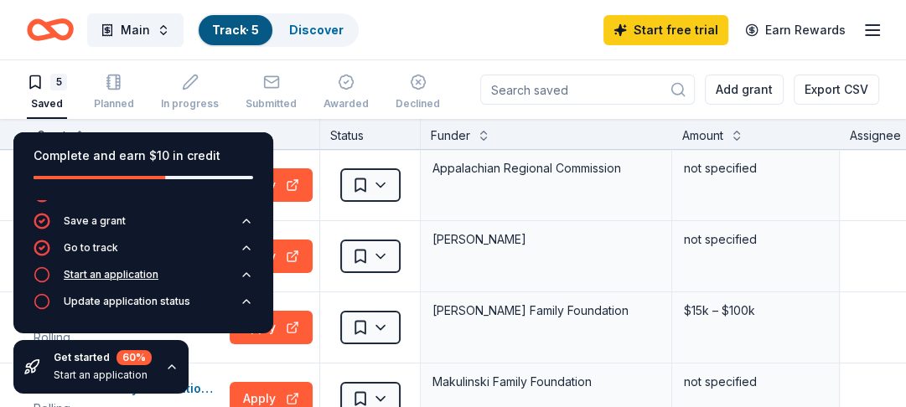
click at [127, 271] on div "Start an application" at bounding box center [111, 274] width 95 height 13
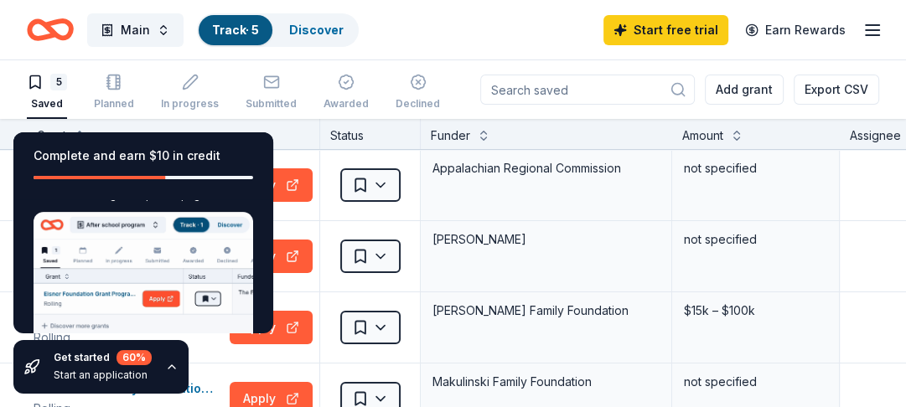
scroll to position [140, 0]
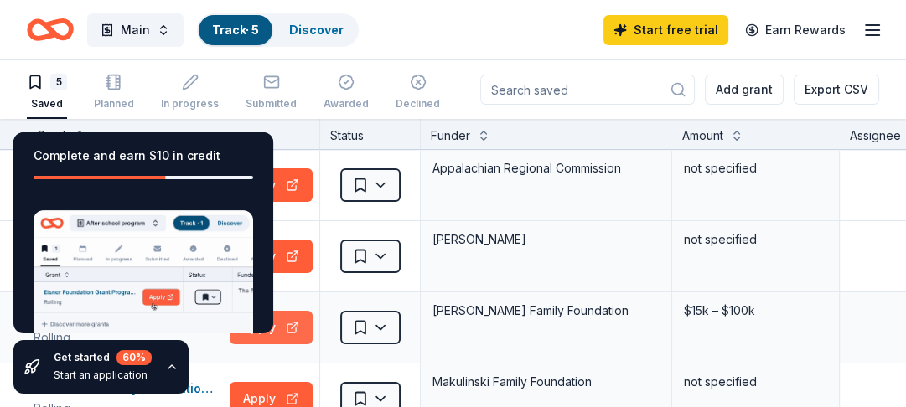
click at [287, 322] on button "Apply" at bounding box center [271, 328] width 83 height 34
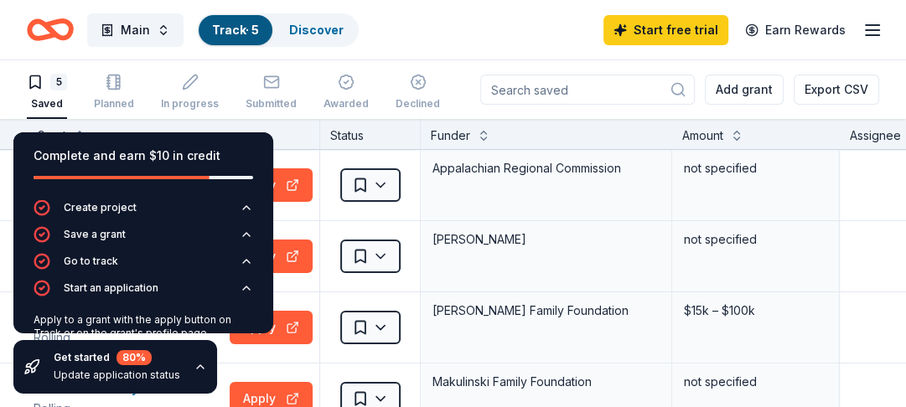
scroll to position [0, 0]
click at [240, 286] on icon "button" at bounding box center [246, 288] width 13 height 13
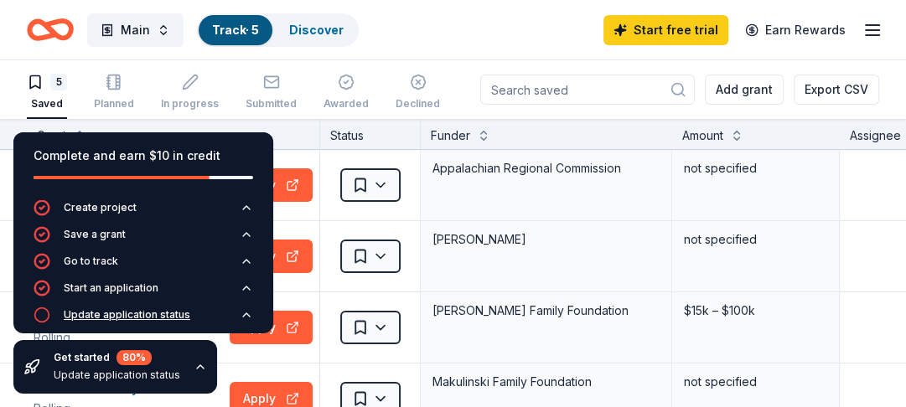
click at [127, 318] on div "Update application status" at bounding box center [127, 314] width 127 height 13
click at [286, 190] on div "Complete and earn $10 in credit Create project Save a grant Go to track Start a…" at bounding box center [143, 263] width 287 height 288
click at [197, 365] on icon "button" at bounding box center [200, 366] width 7 height 3
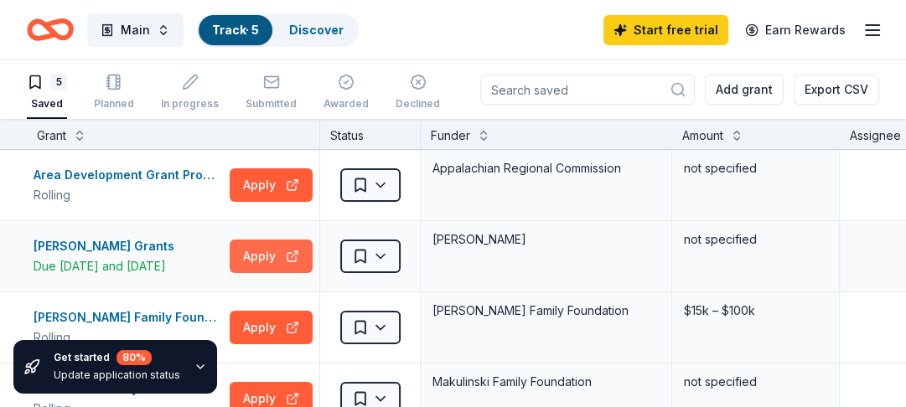
click at [253, 257] on button "Apply" at bounding box center [271, 257] width 83 height 34
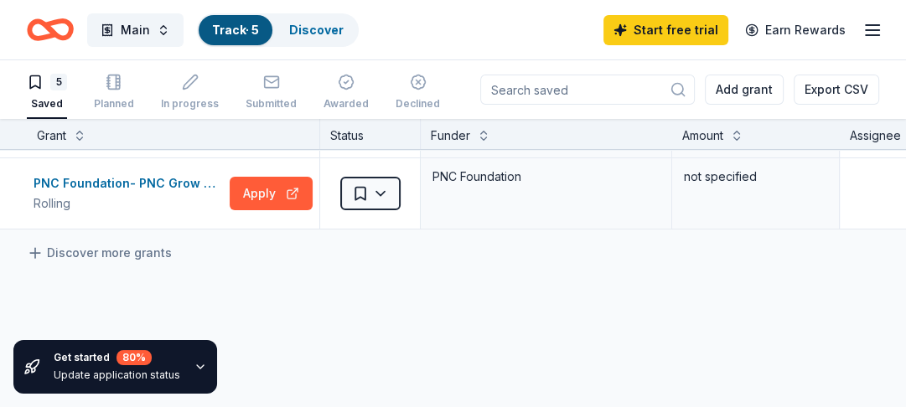
scroll to position [287, 0]
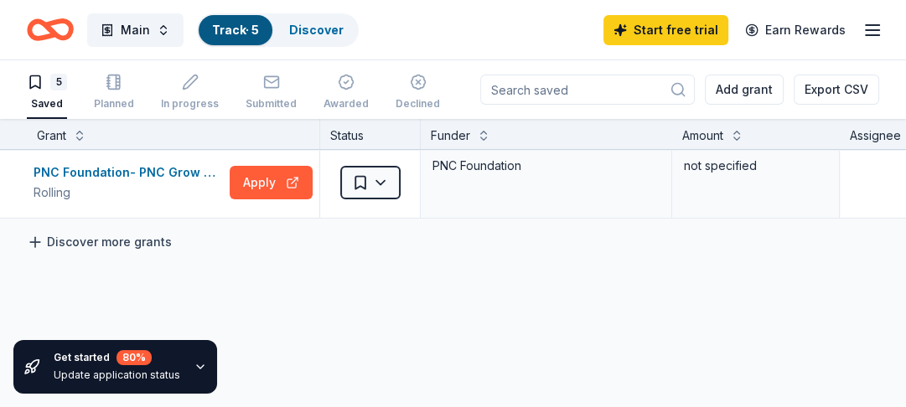
click at [130, 238] on link "Discover more grants" at bounding box center [99, 242] width 145 height 20
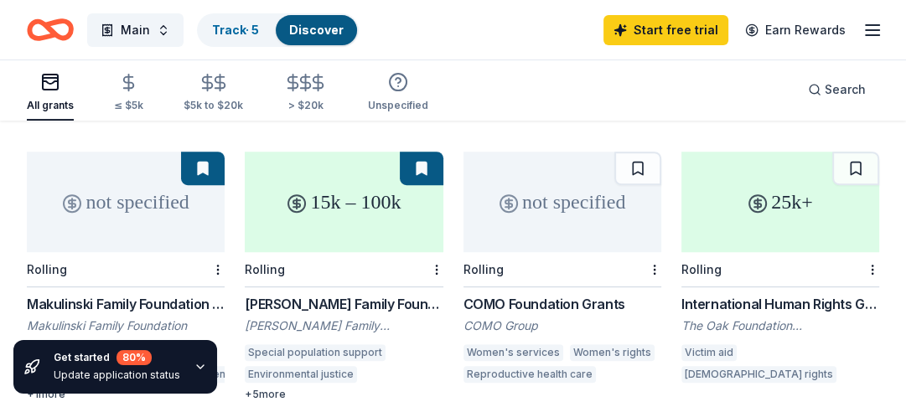
scroll to position [451, 0]
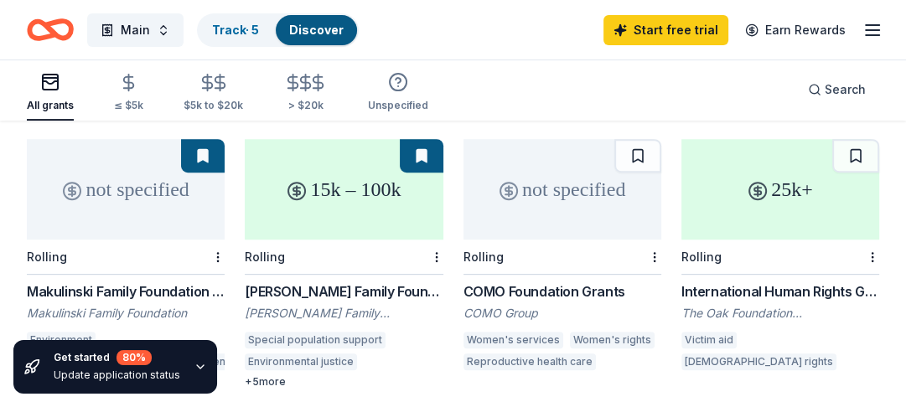
click at [765, 282] on div "International Human Rights Grant Programme" at bounding box center [780, 292] width 198 height 20
